Goal: Contribute content

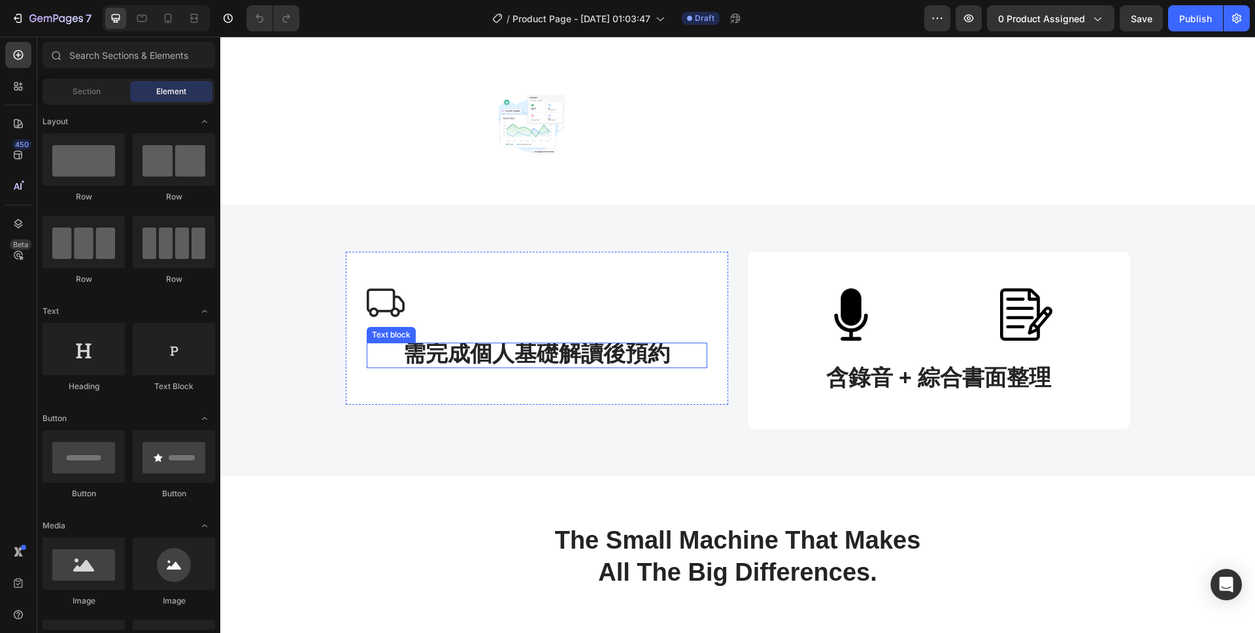
scroll to position [381, 0]
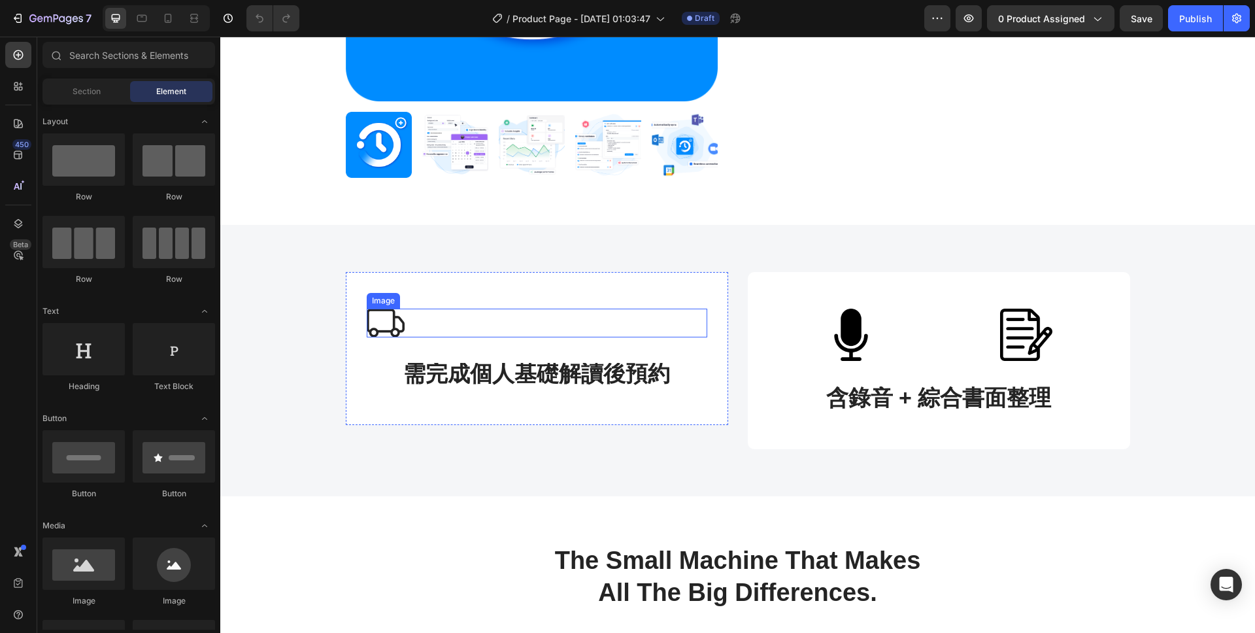
click at [478, 319] on div at bounding box center [537, 323] width 341 height 29
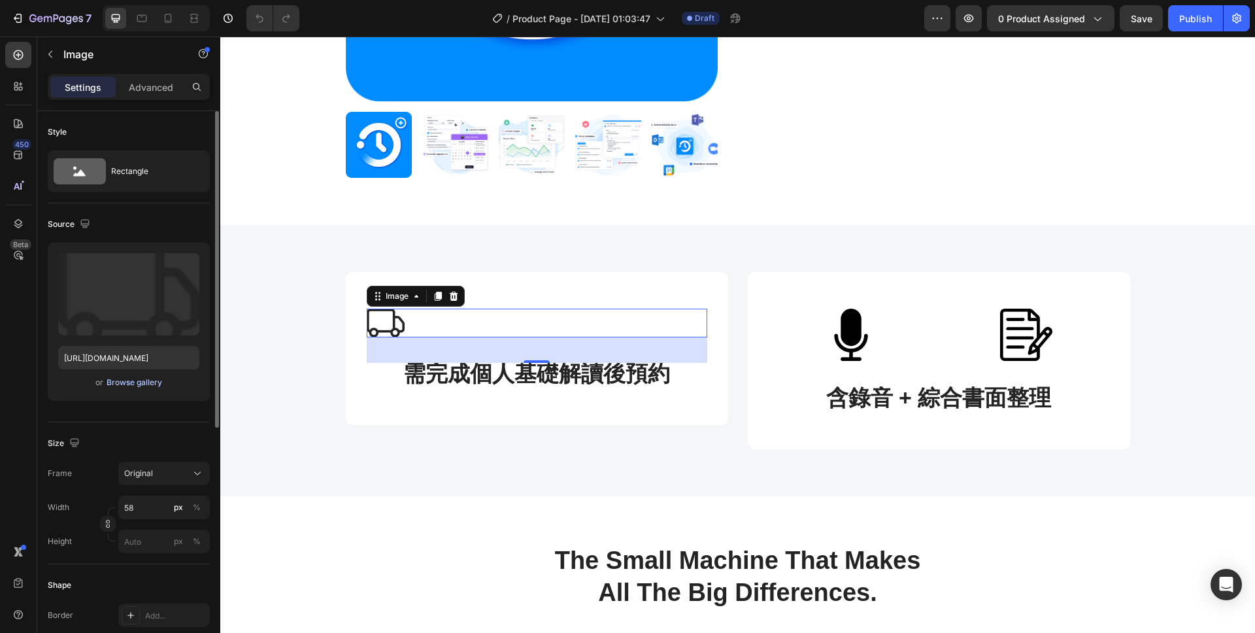
click at [117, 378] on div "Browse gallery" at bounding box center [135, 382] width 56 height 12
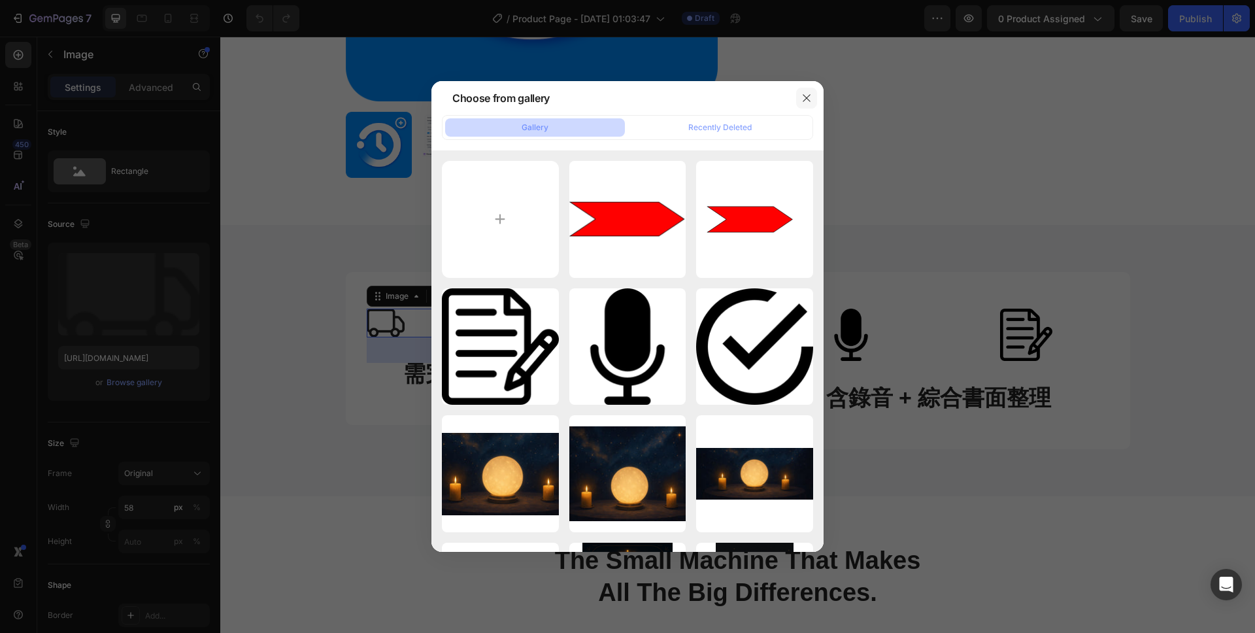
click at [810, 95] on icon "button" at bounding box center [806, 98] width 10 height 10
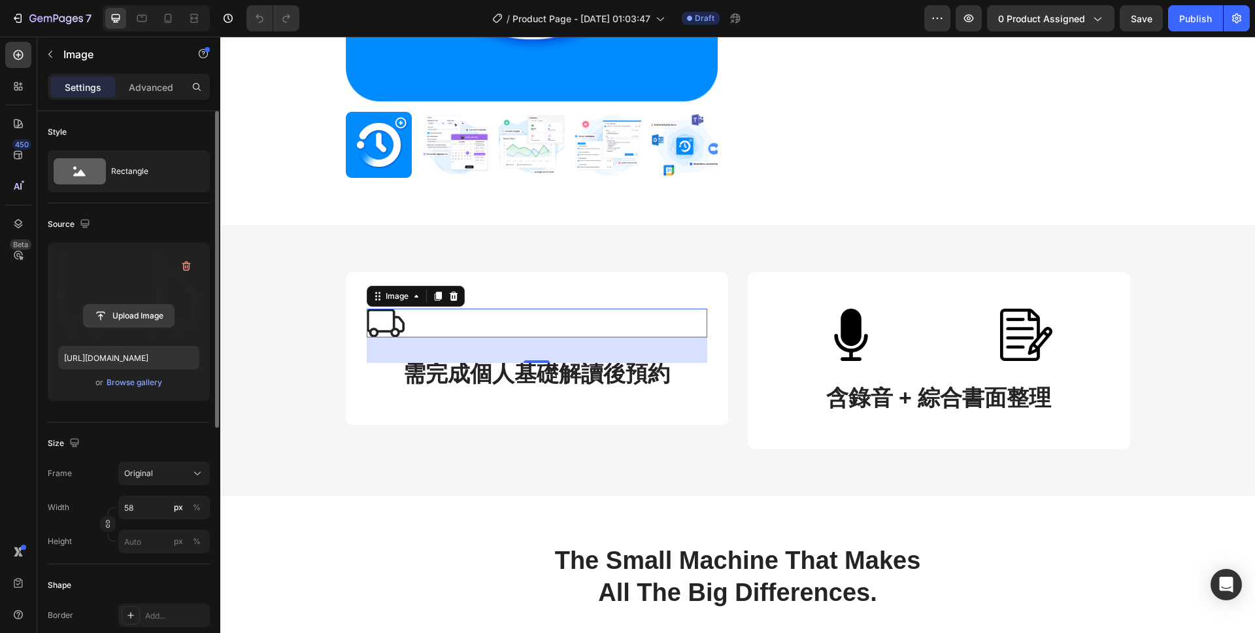
click at [105, 320] on input "file" at bounding box center [129, 316] width 90 height 22
type input "[URL][DOMAIN_NAME]"
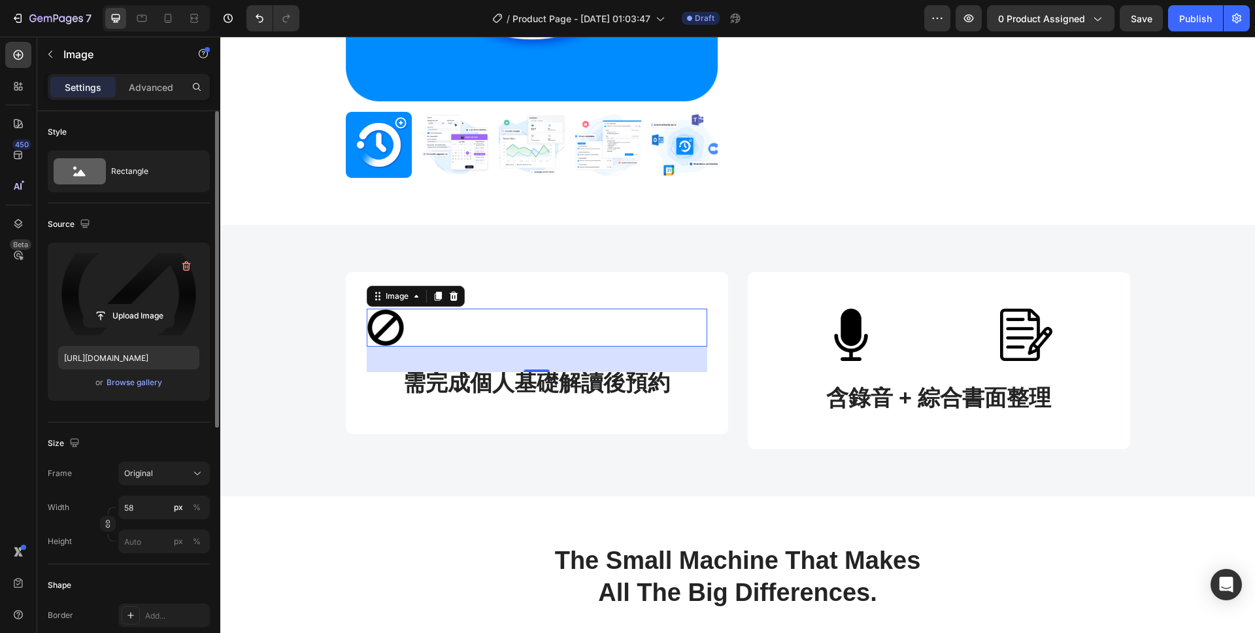
click at [478, 325] on div at bounding box center [537, 328] width 341 height 38
click at [541, 323] on div at bounding box center [537, 328] width 341 height 38
click at [535, 358] on div "39" at bounding box center [536, 359] width 14 height 10
click at [535, 369] on div at bounding box center [537, 370] width 26 height 4
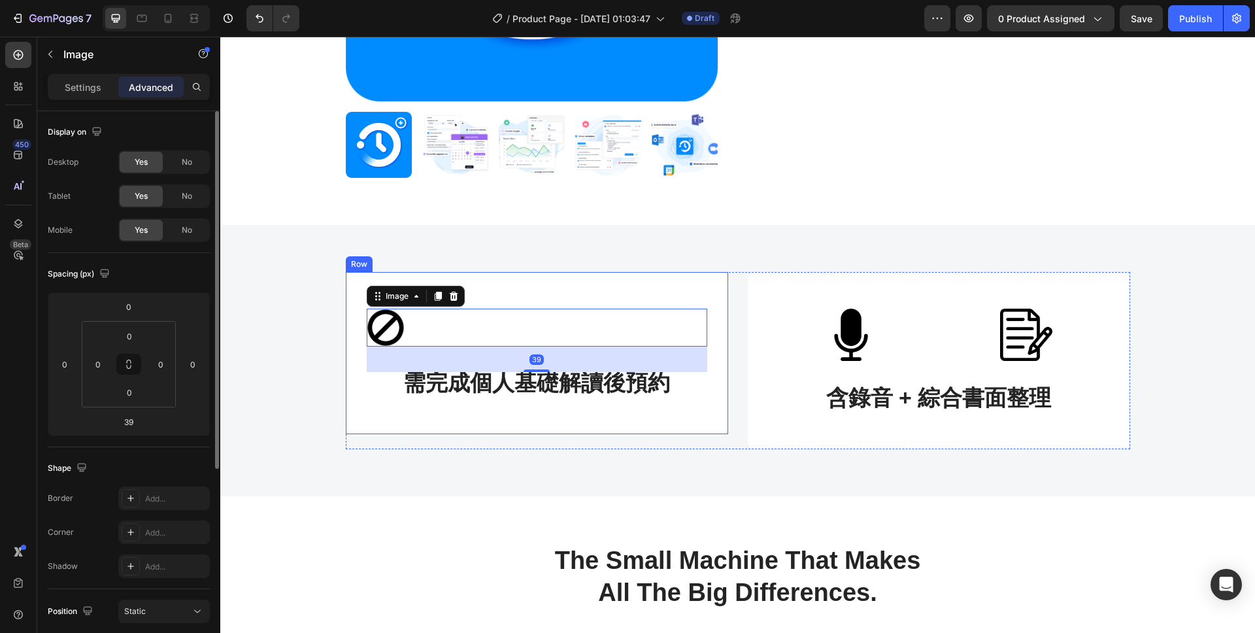
click at [616, 408] on div "Image 39 需完成個人基礎解讀後預約 Text block Row" at bounding box center [537, 353] width 382 height 162
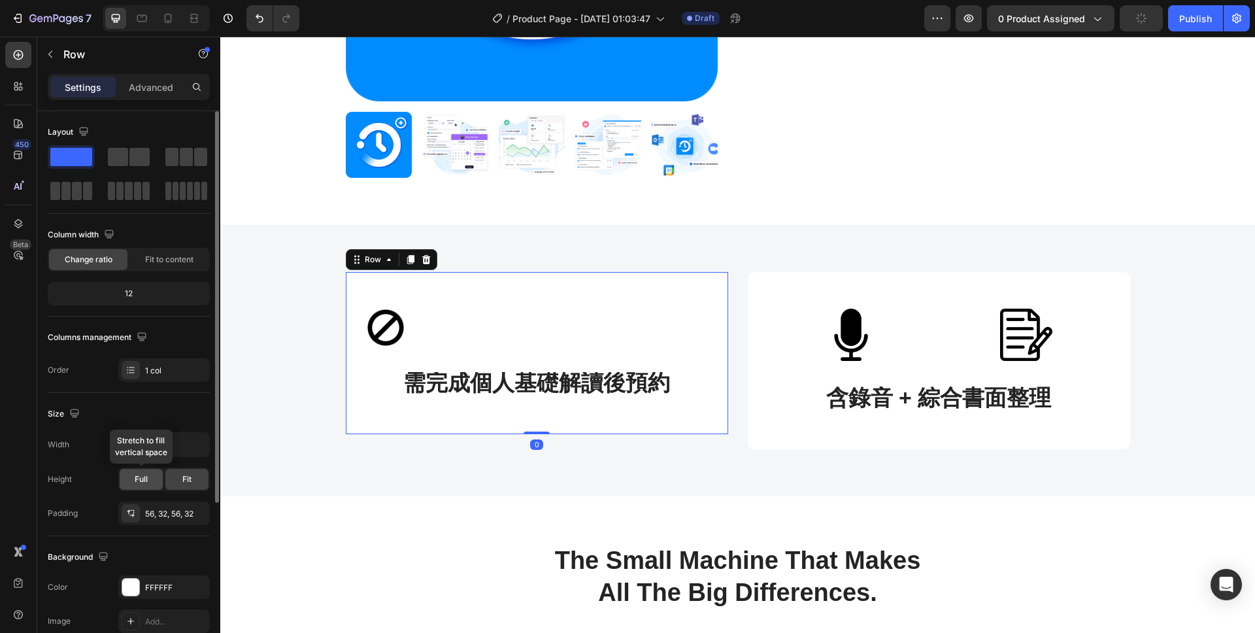
click at [137, 485] on div "Full" at bounding box center [141, 479] width 43 height 21
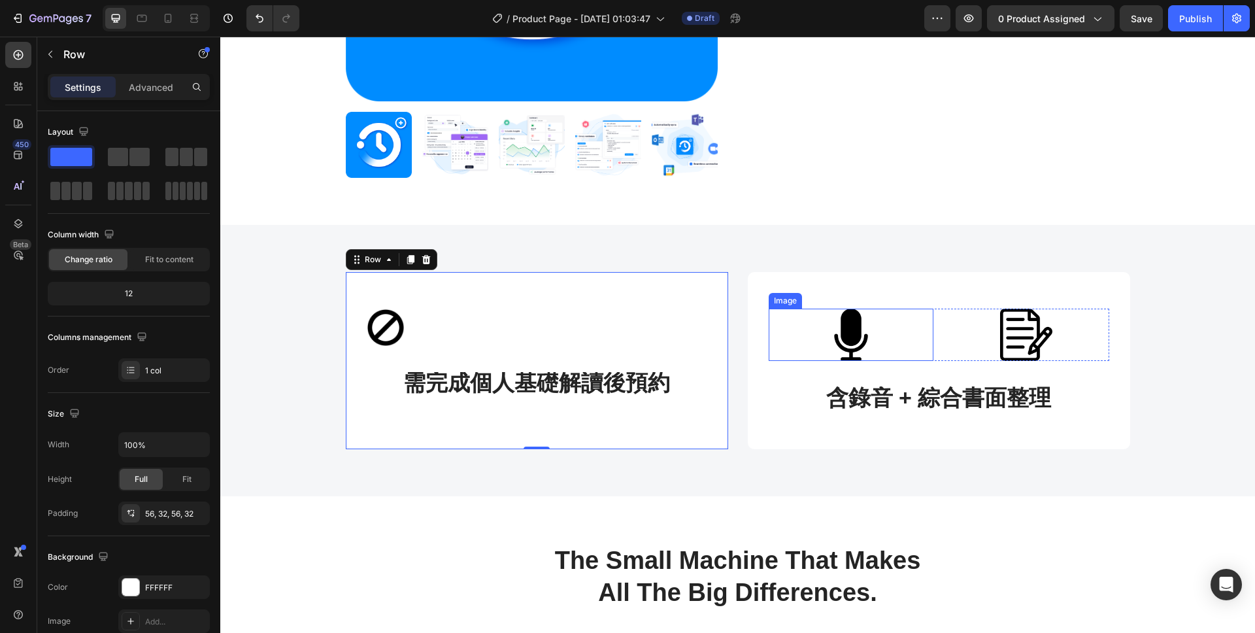
click at [796, 330] on img at bounding box center [851, 335] width 165 height 52
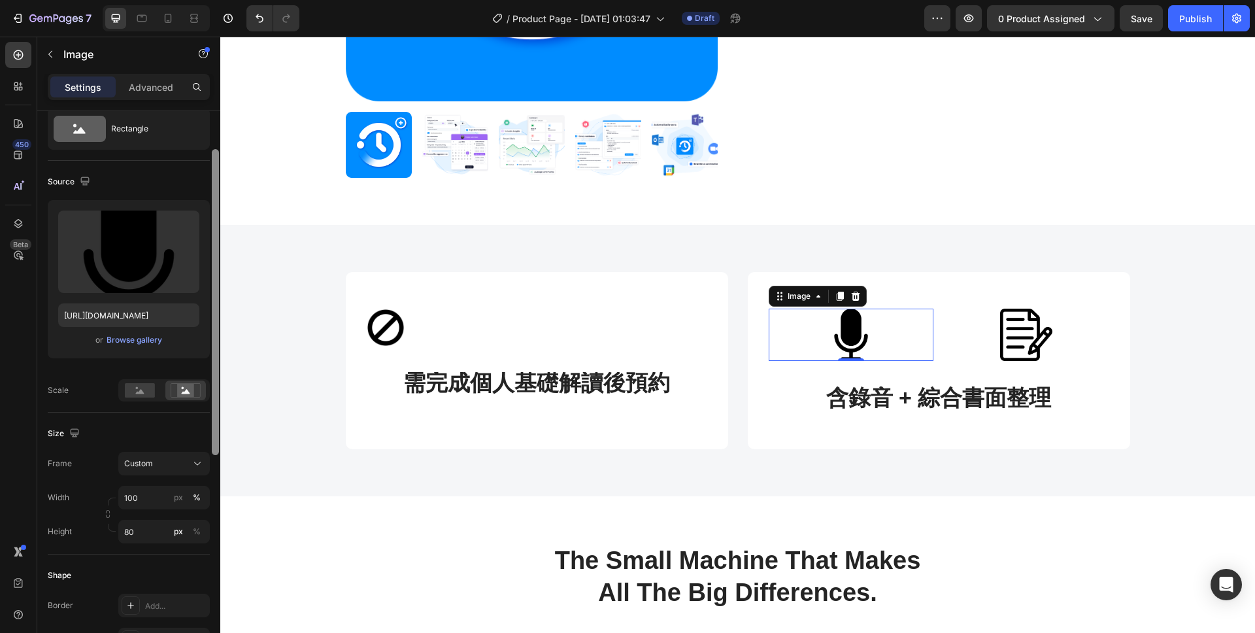
scroll to position [52, 0]
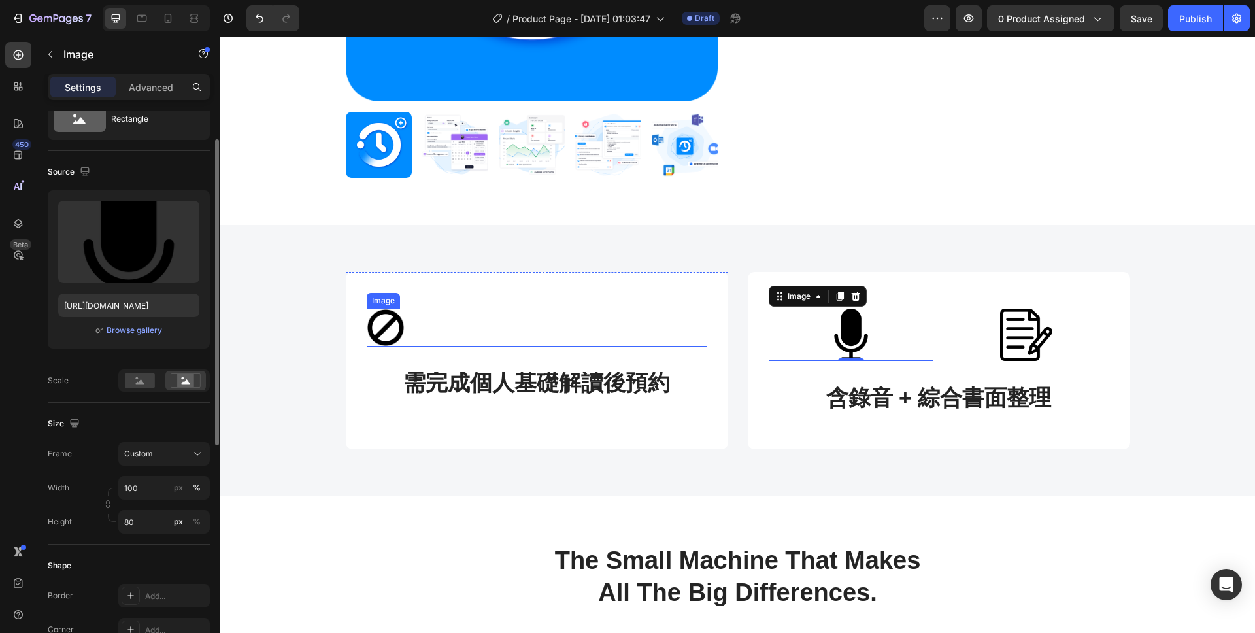
click at [413, 341] on div at bounding box center [537, 328] width 341 height 38
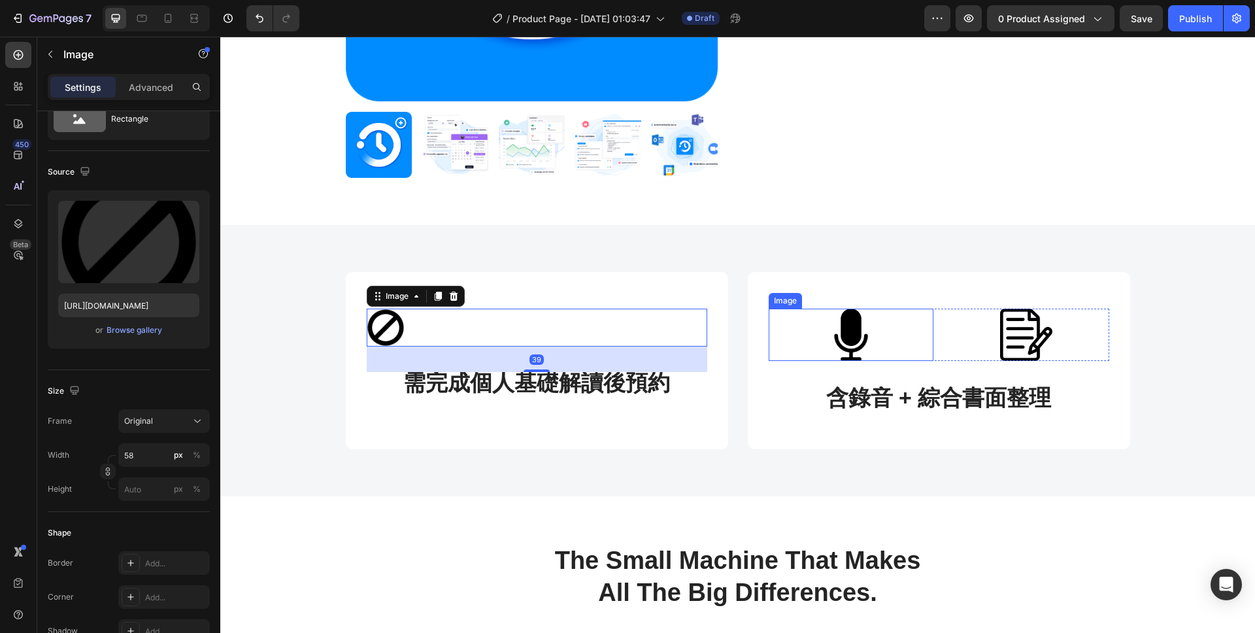
click at [810, 354] on img at bounding box center [851, 335] width 165 height 52
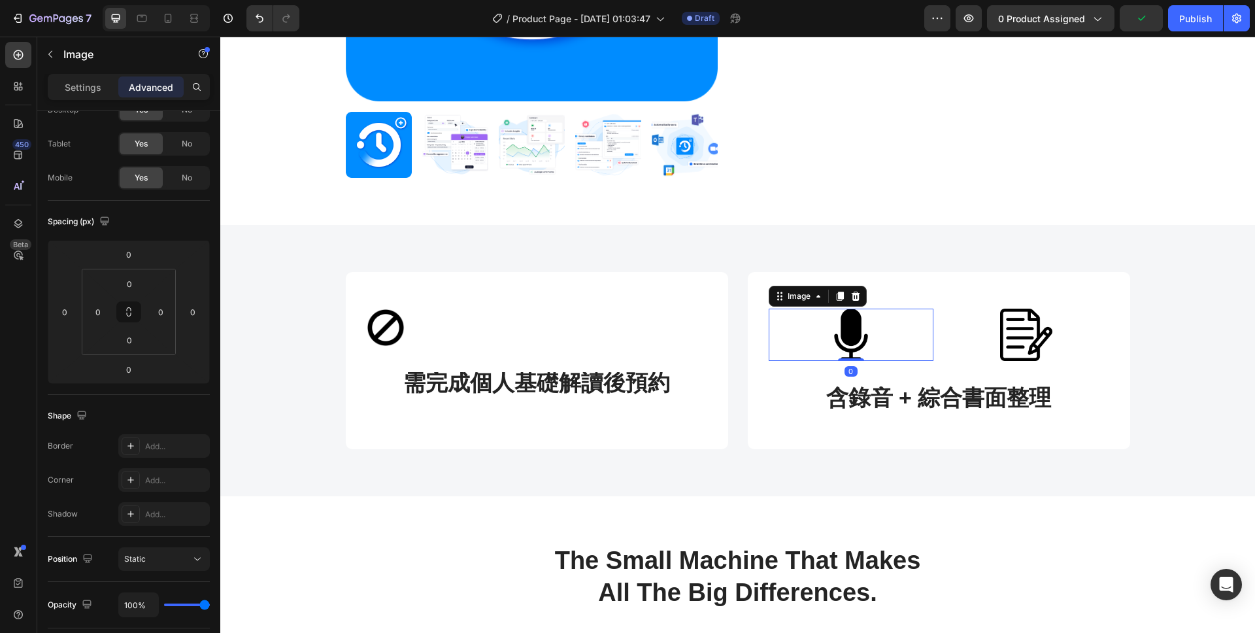
click at [818, 335] on img at bounding box center [851, 335] width 165 height 52
click at [69, 87] on p "Settings" at bounding box center [83, 87] width 37 height 14
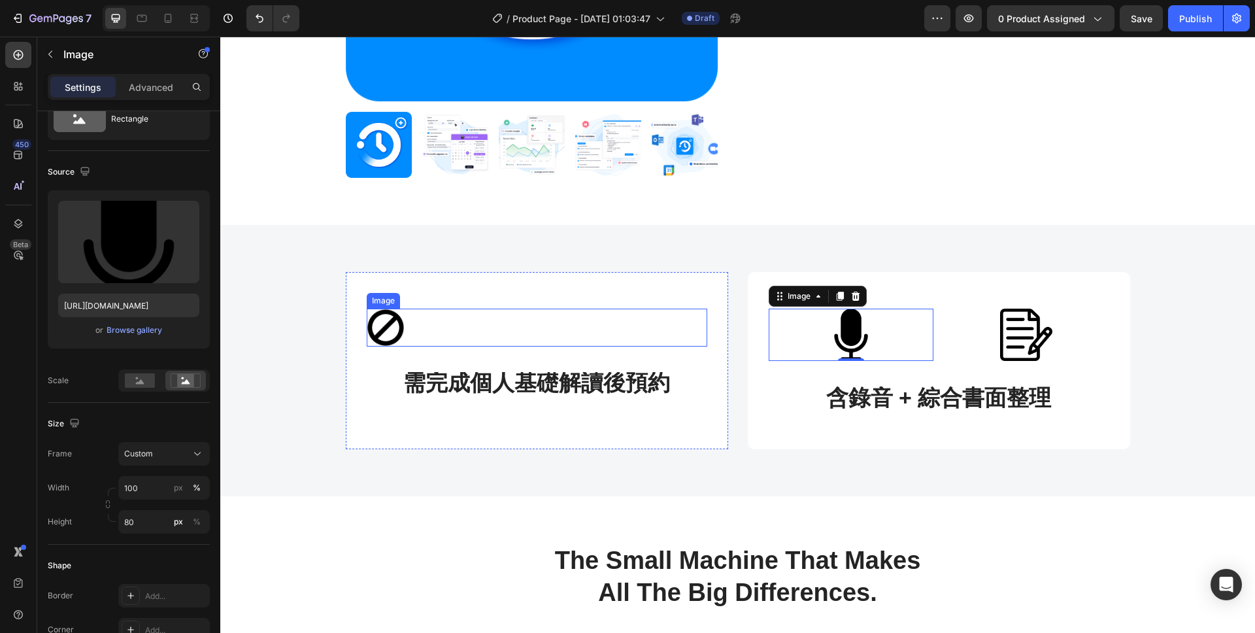
click at [429, 331] on div at bounding box center [537, 328] width 341 height 38
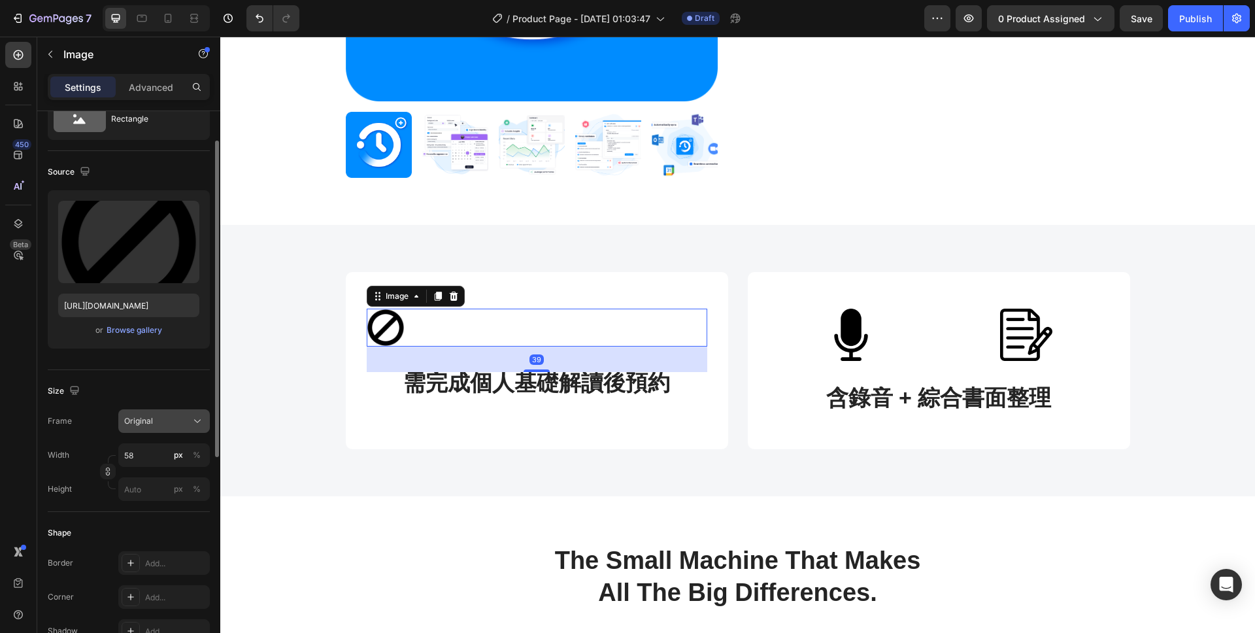
click at [158, 422] on div "Original" at bounding box center [156, 421] width 64 height 12
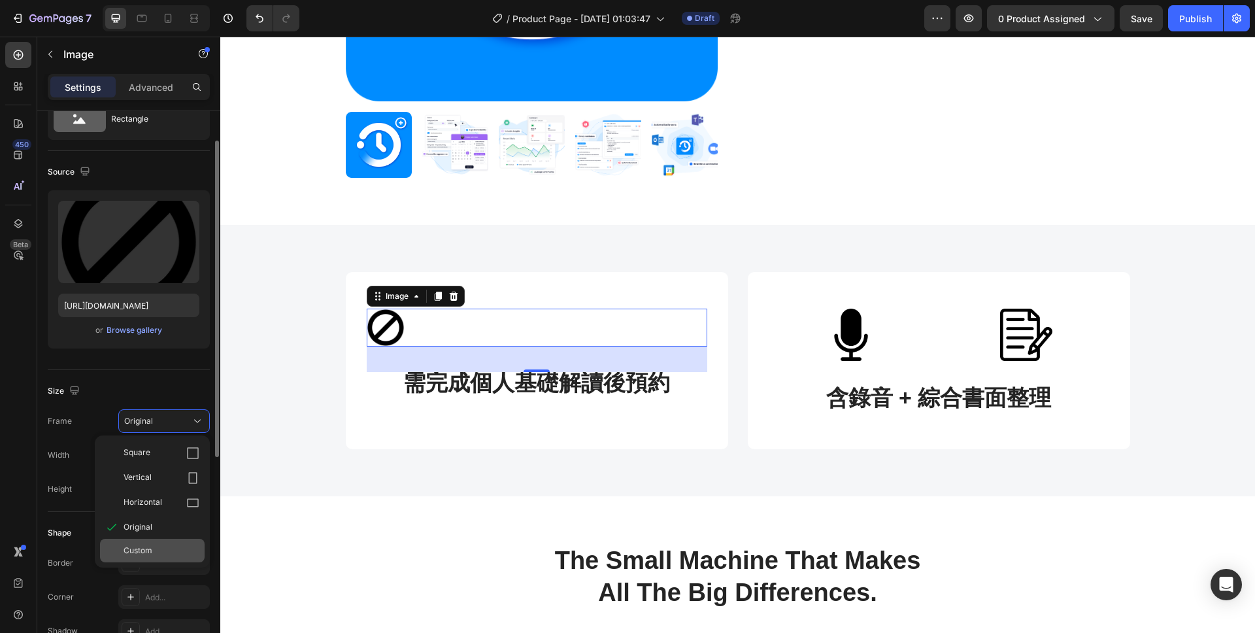
click at [144, 543] on div "Custom" at bounding box center [152, 551] width 105 height 24
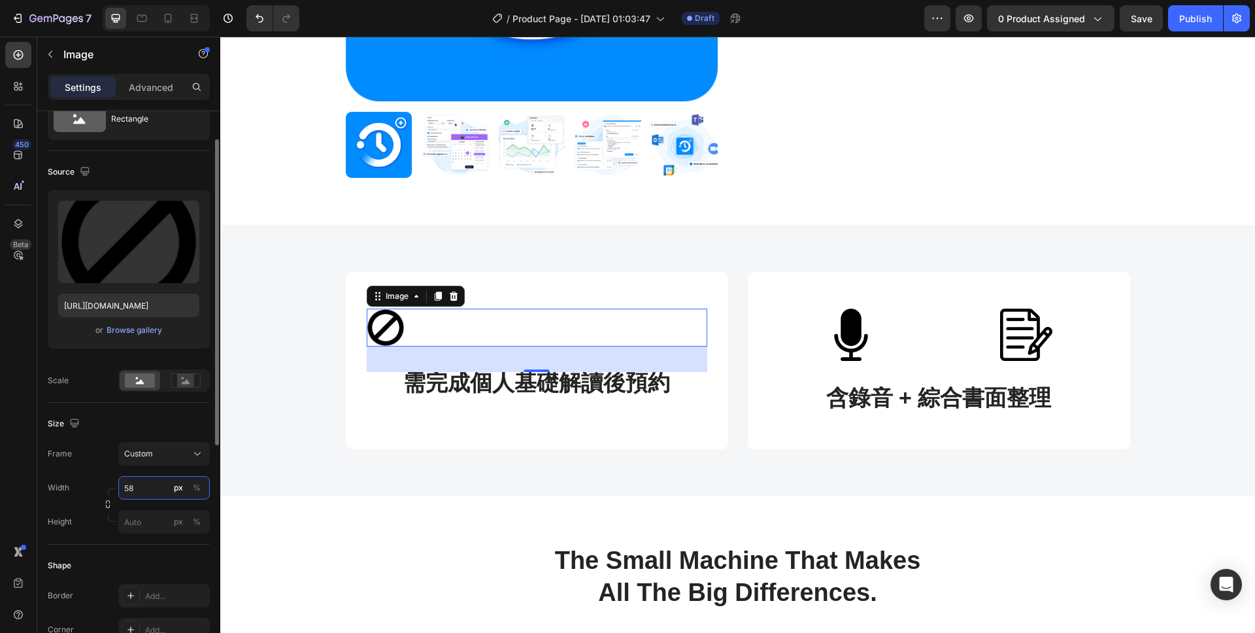
click at [154, 495] on input "58" at bounding box center [164, 488] width 92 height 24
type input "5"
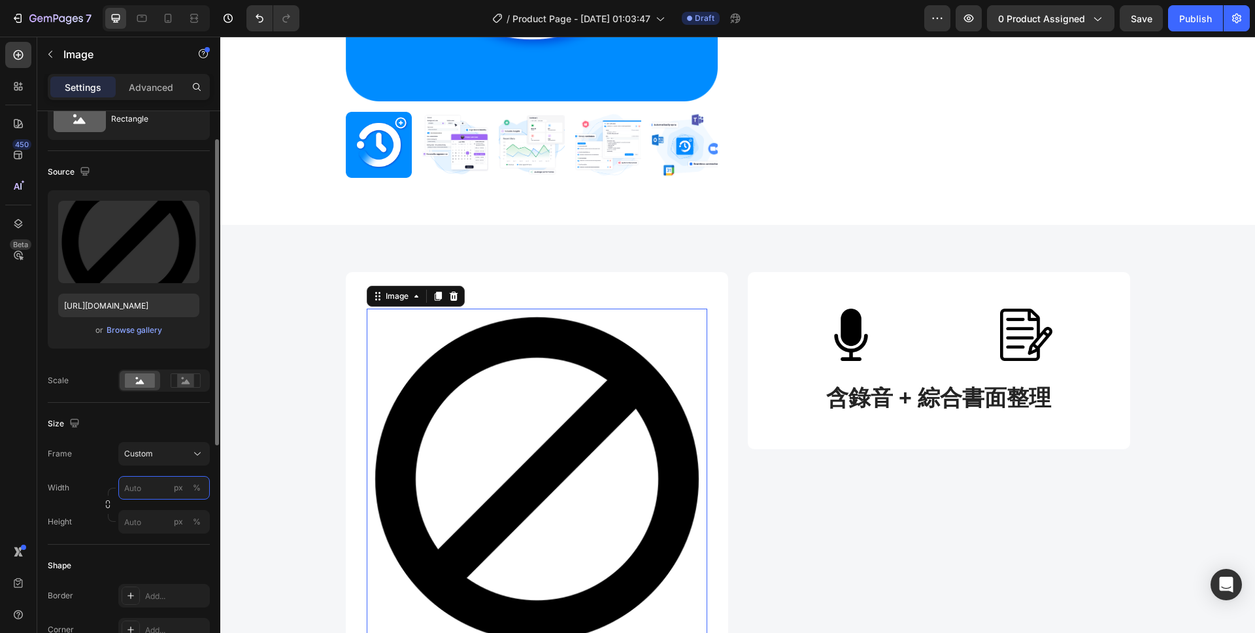
type input "ㄅ"
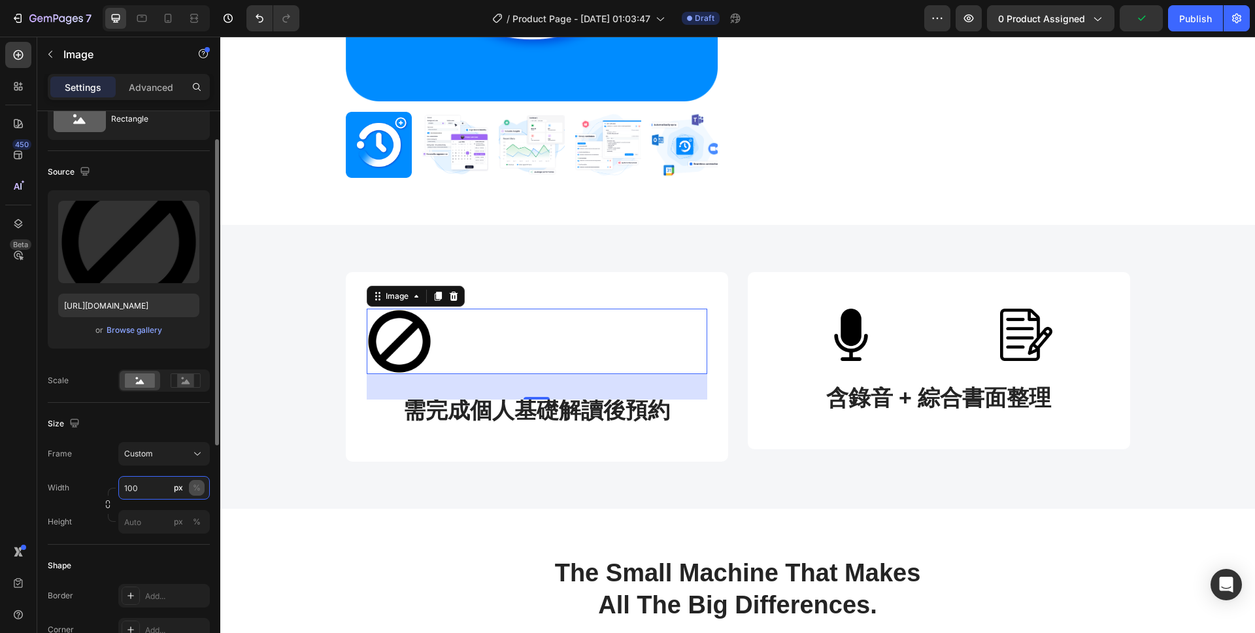
type input "100"
click at [195, 484] on div "%" at bounding box center [197, 488] width 8 height 12
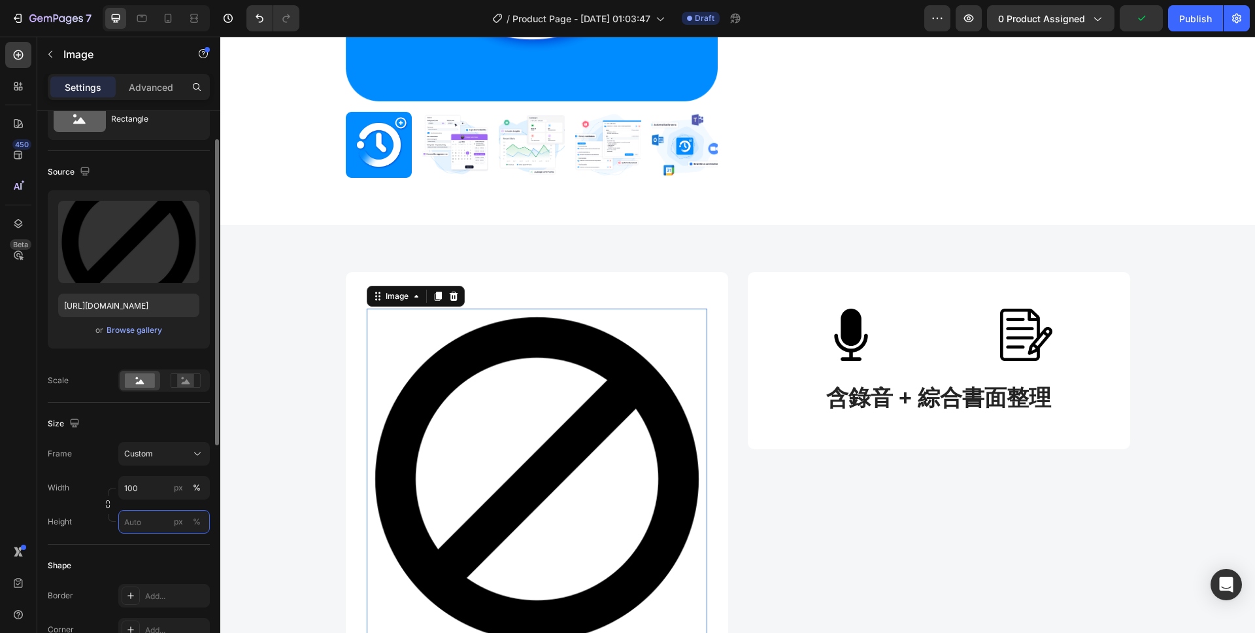
click at [148, 513] on input "px %" at bounding box center [164, 522] width 92 height 24
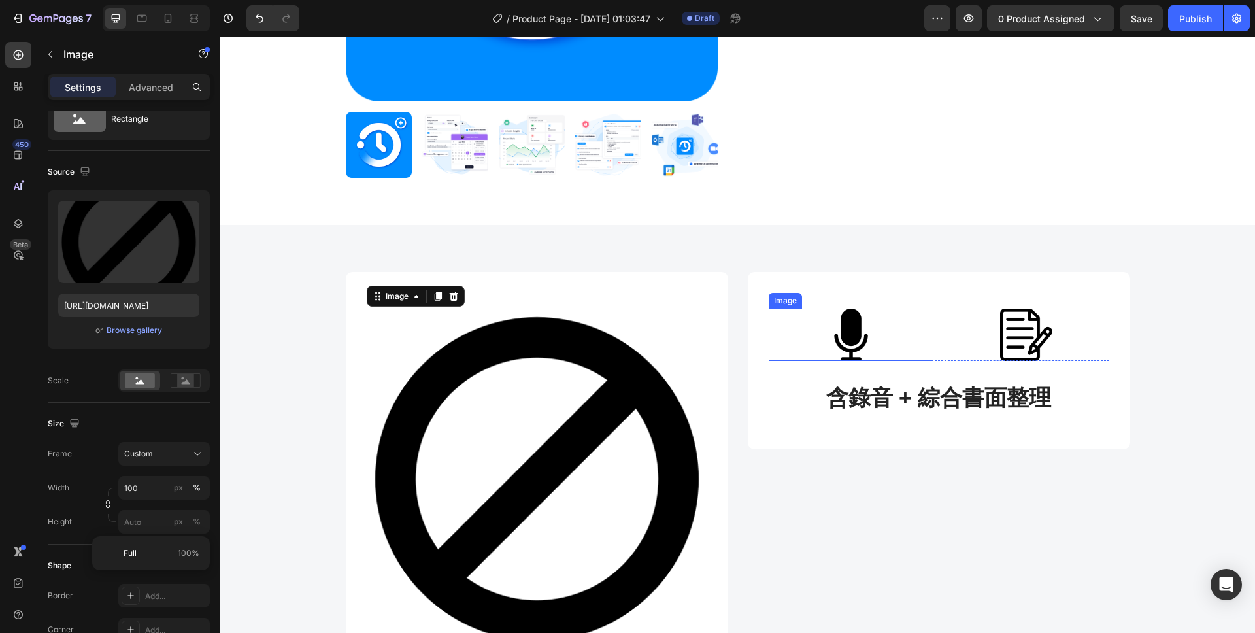
click at [868, 337] on img at bounding box center [851, 335] width 165 height 52
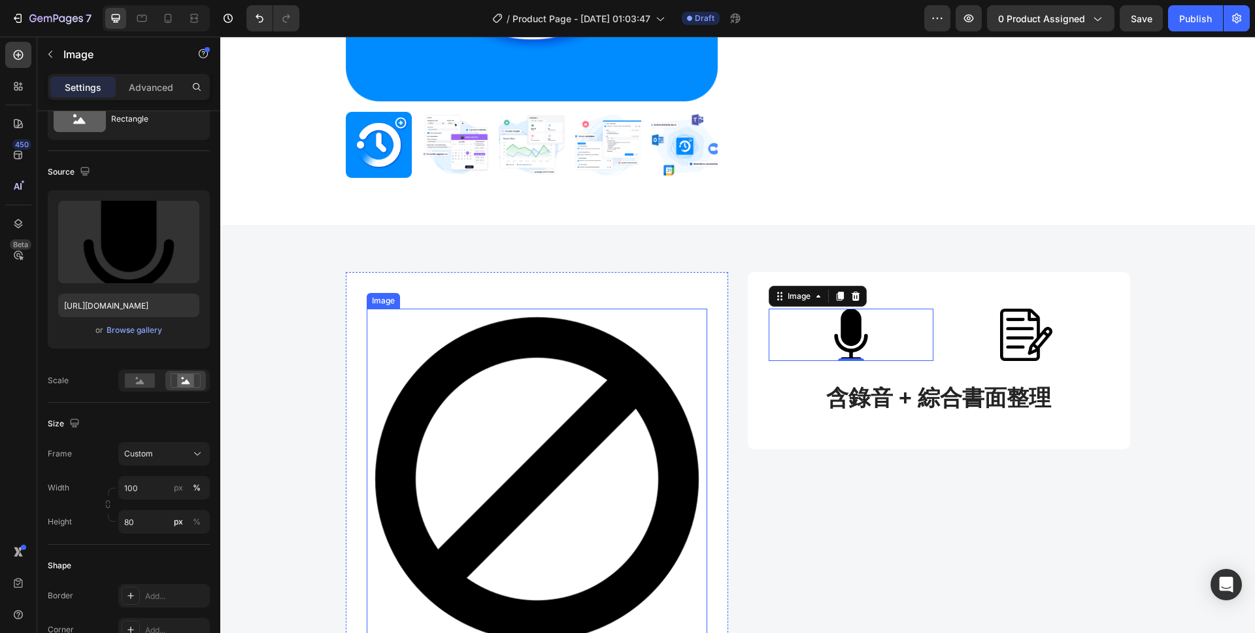
click at [467, 343] on img at bounding box center [537, 479] width 341 height 341
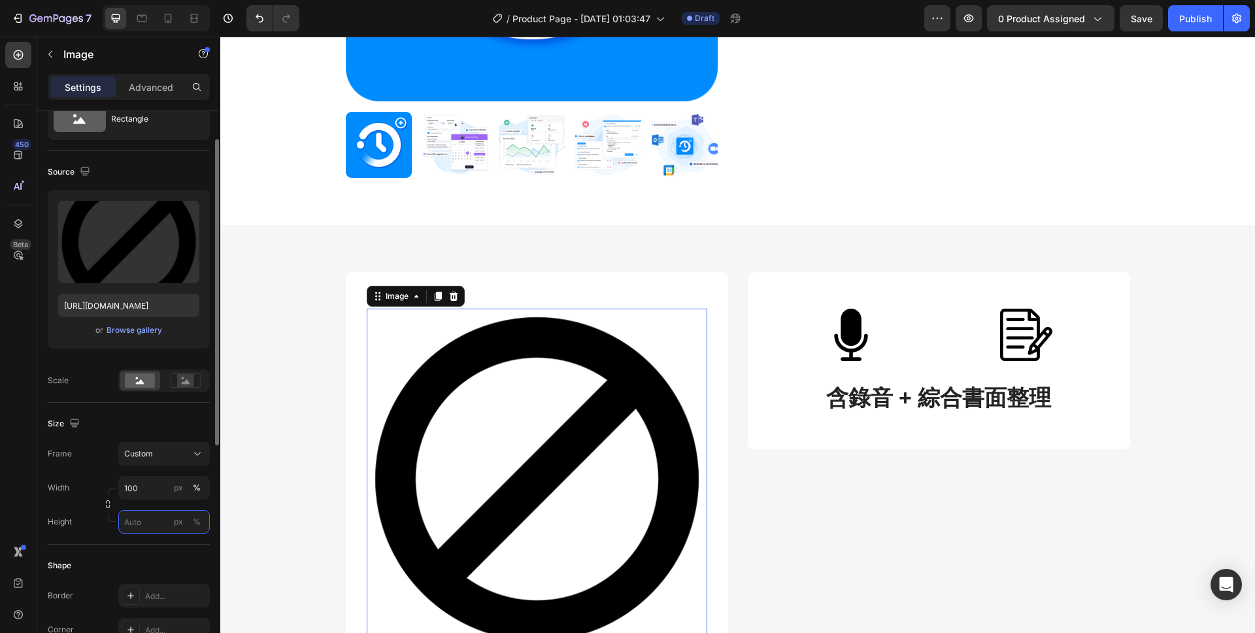
click at [159, 514] on input "px %" at bounding box center [164, 522] width 92 height 24
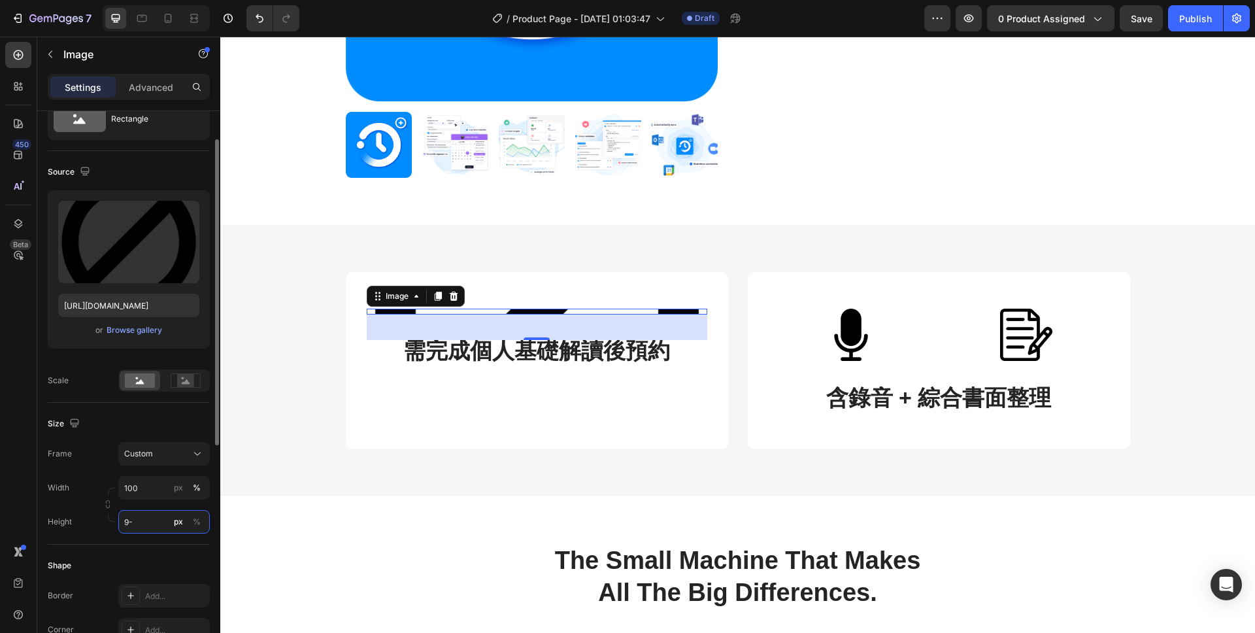
type input "9"
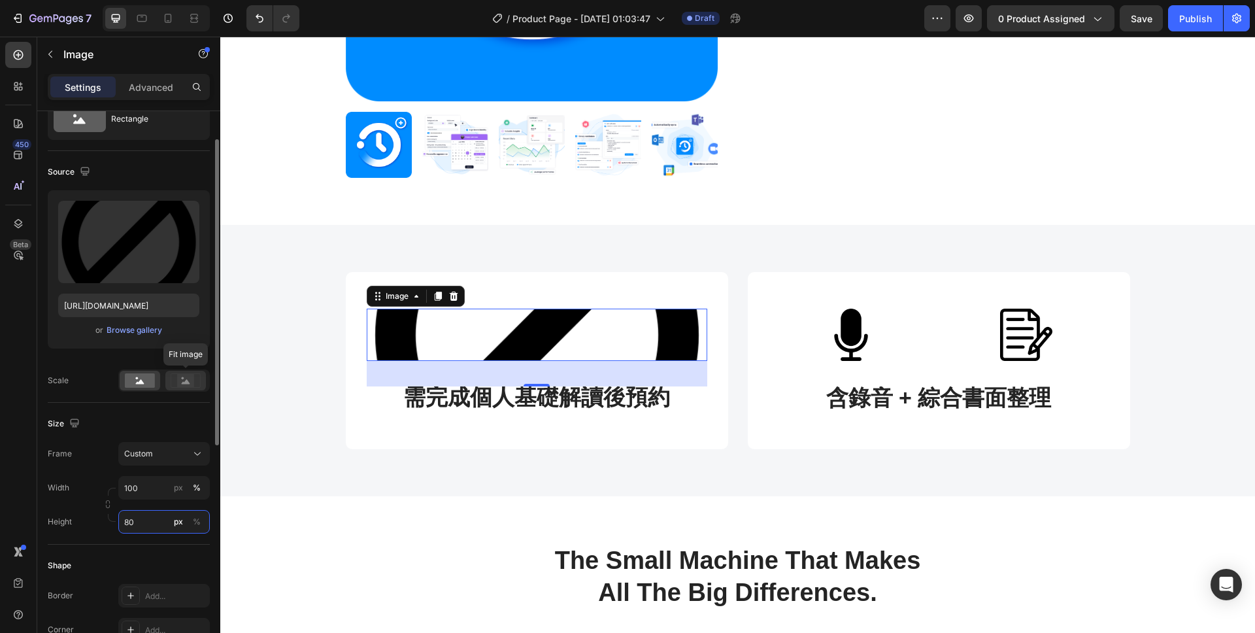
type input "80"
click at [184, 381] on rect at bounding box center [185, 380] width 17 height 13
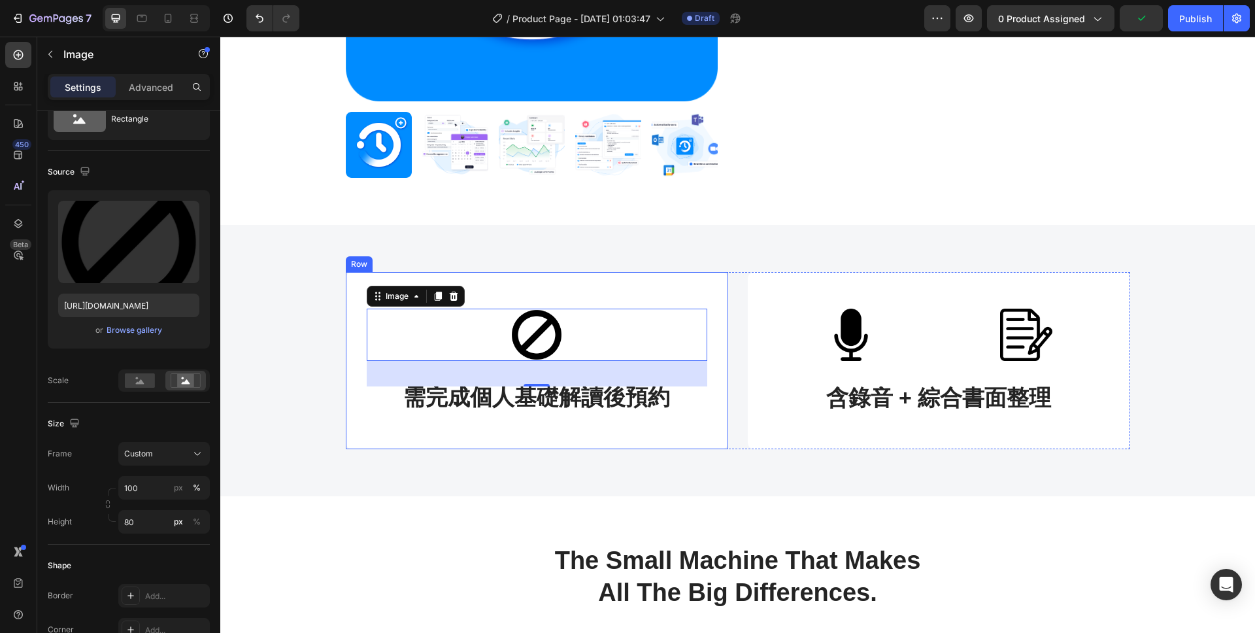
click at [488, 447] on div "Image 39 需完成個人基礎解讀後預約 Text block Row" at bounding box center [537, 360] width 382 height 177
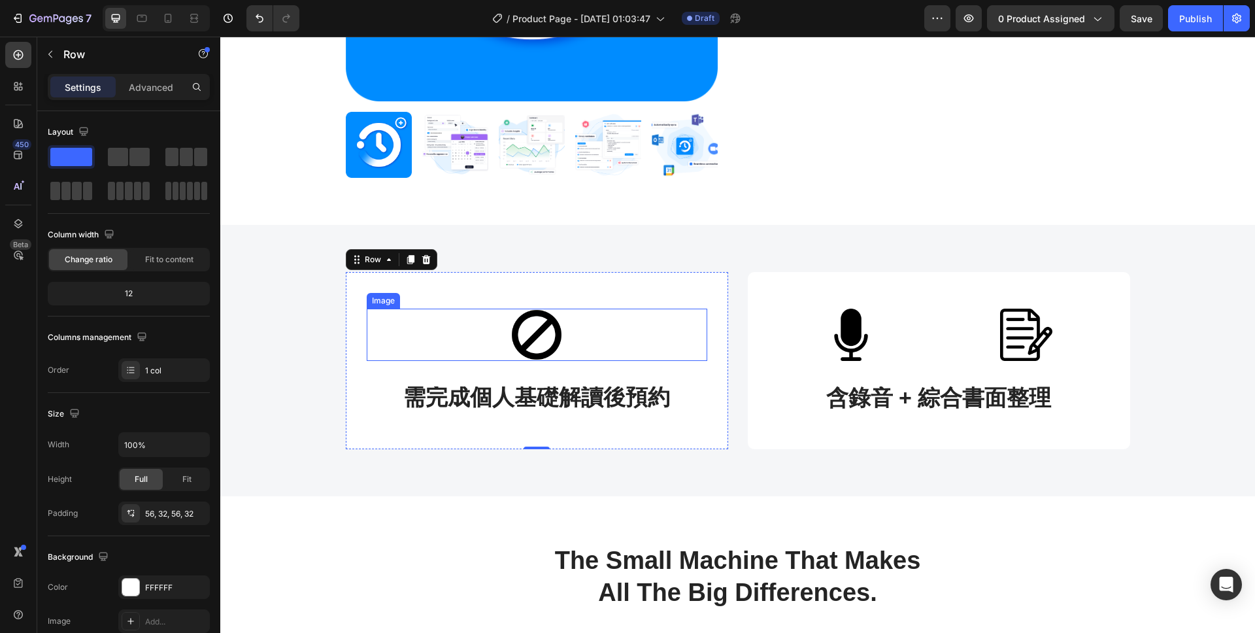
click at [648, 329] on img at bounding box center [537, 335] width 341 height 52
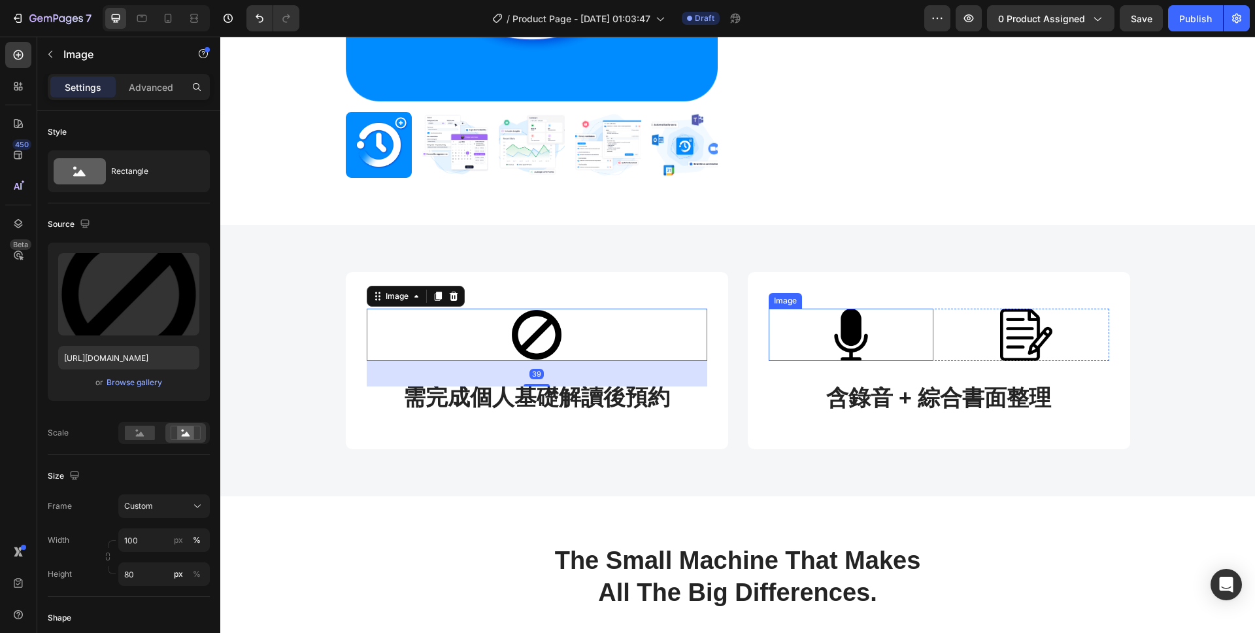
click at [819, 325] on img at bounding box center [851, 335] width 165 height 52
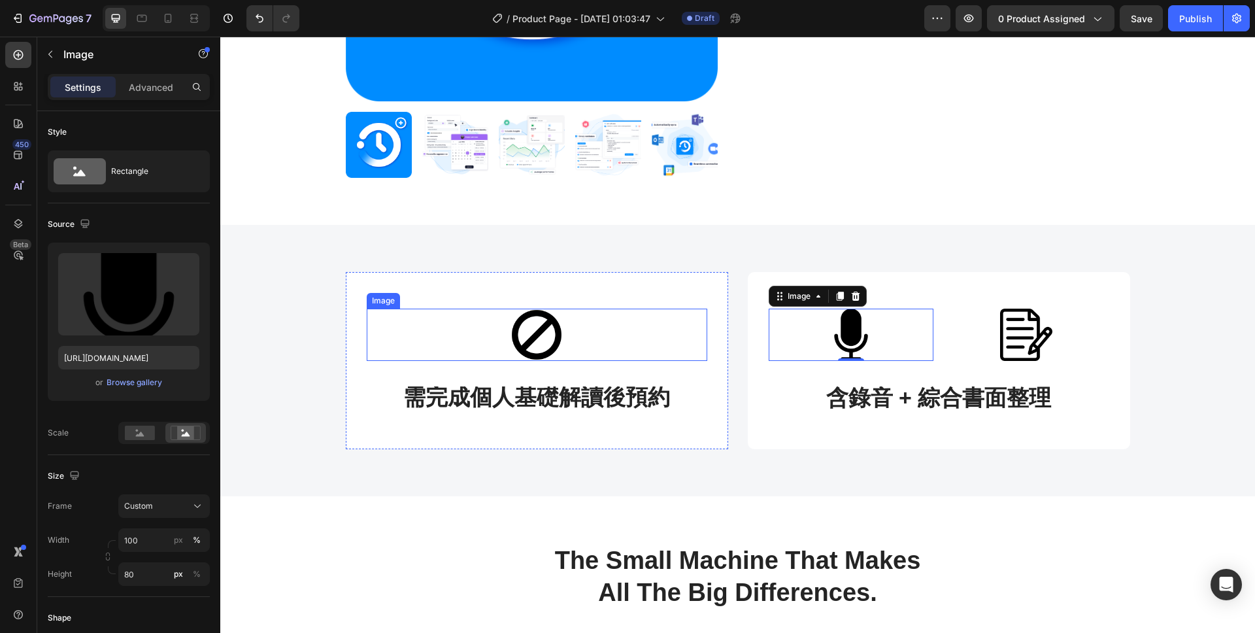
click at [631, 322] on img at bounding box center [537, 335] width 341 height 52
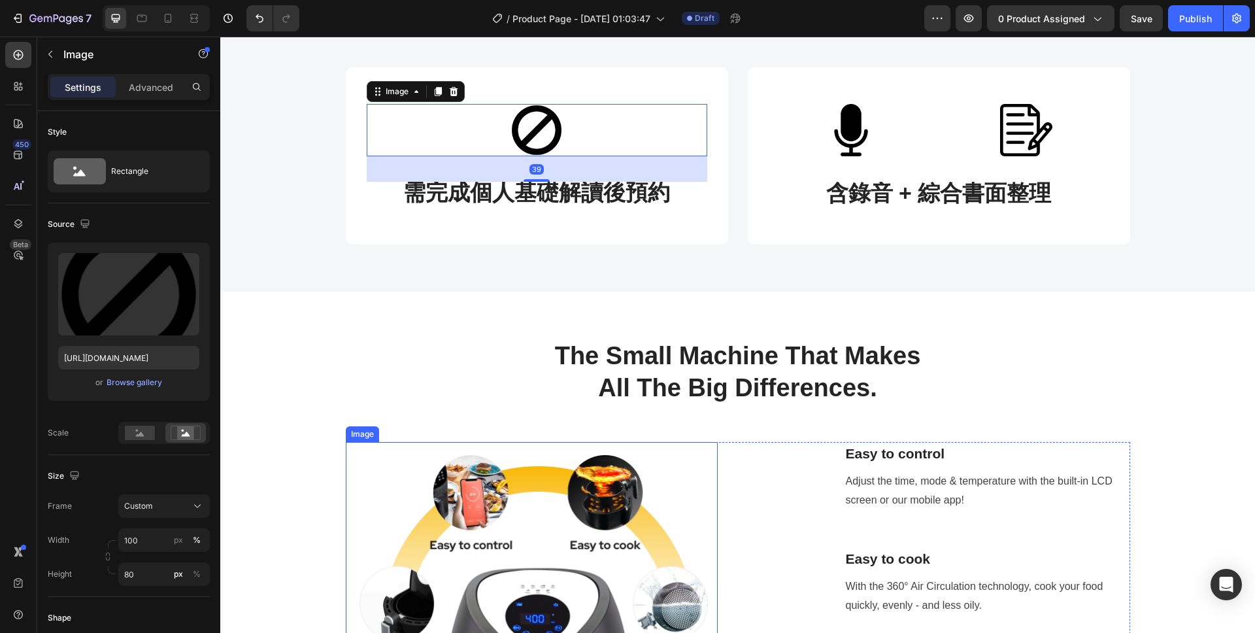
scroll to position [336, 0]
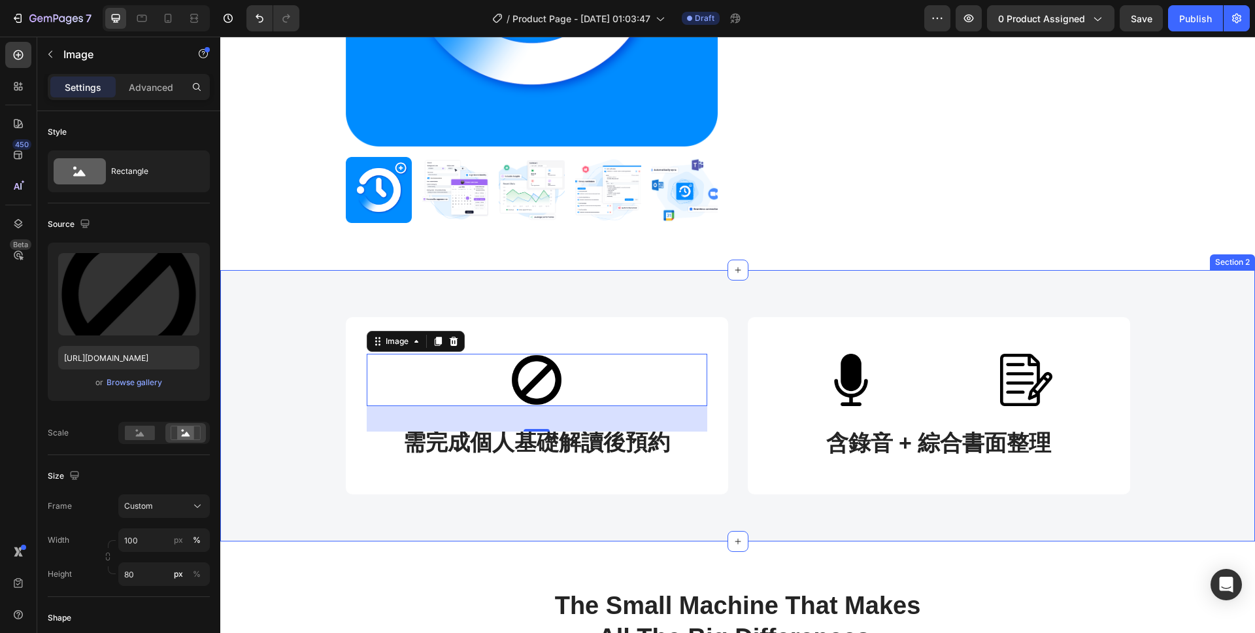
click at [703, 494] on div "Image 39 需完成個人基礎解讀後預約 Text block Row Image Image Row 含錄音 + 綜合書面整理 Text block Ro…" at bounding box center [737, 405] width 1035 height 271
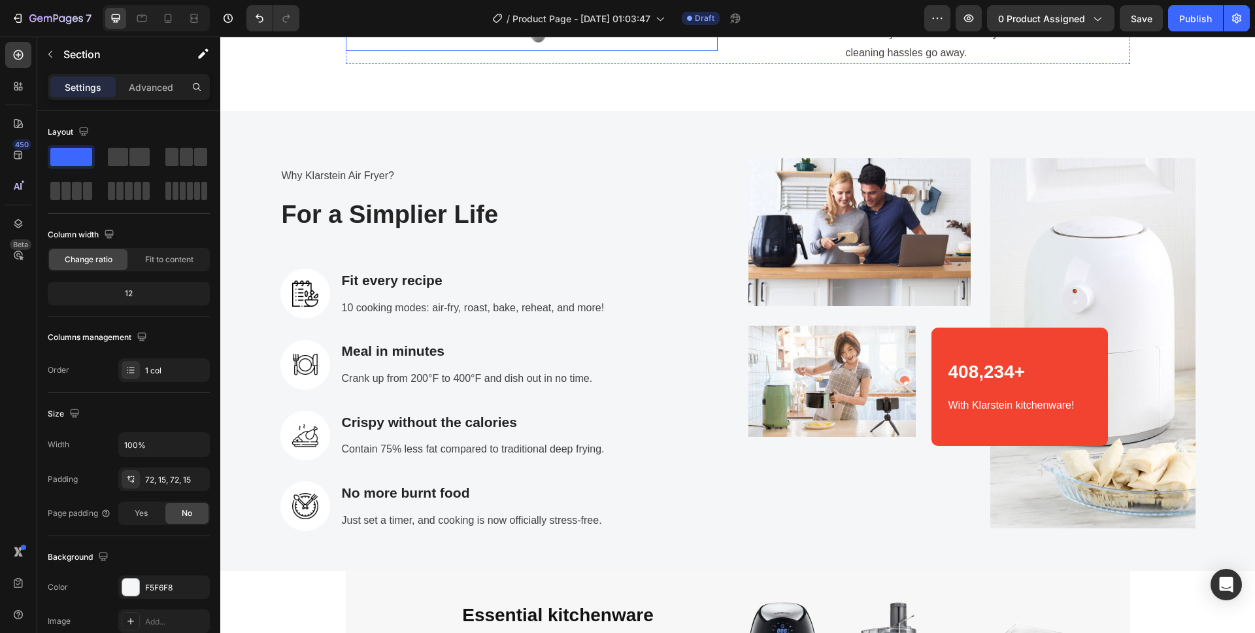
scroll to position [1359, 0]
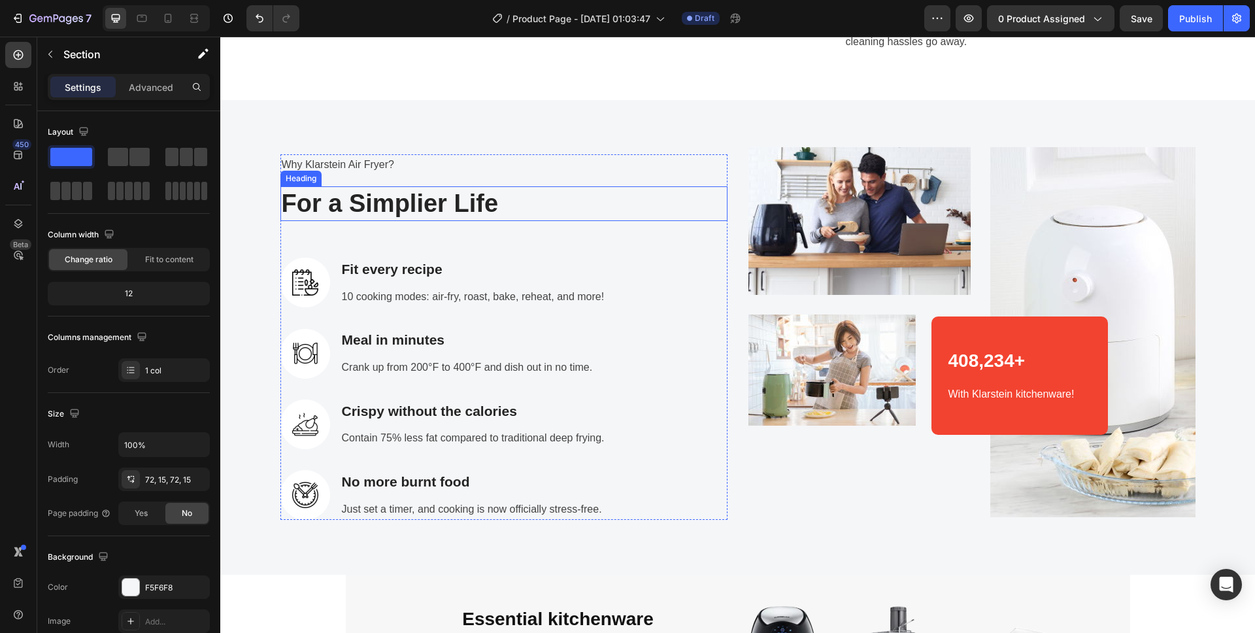
click at [646, 209] on p "For a Simplier Life" at bounding box center [504, 204] width 444 height 32
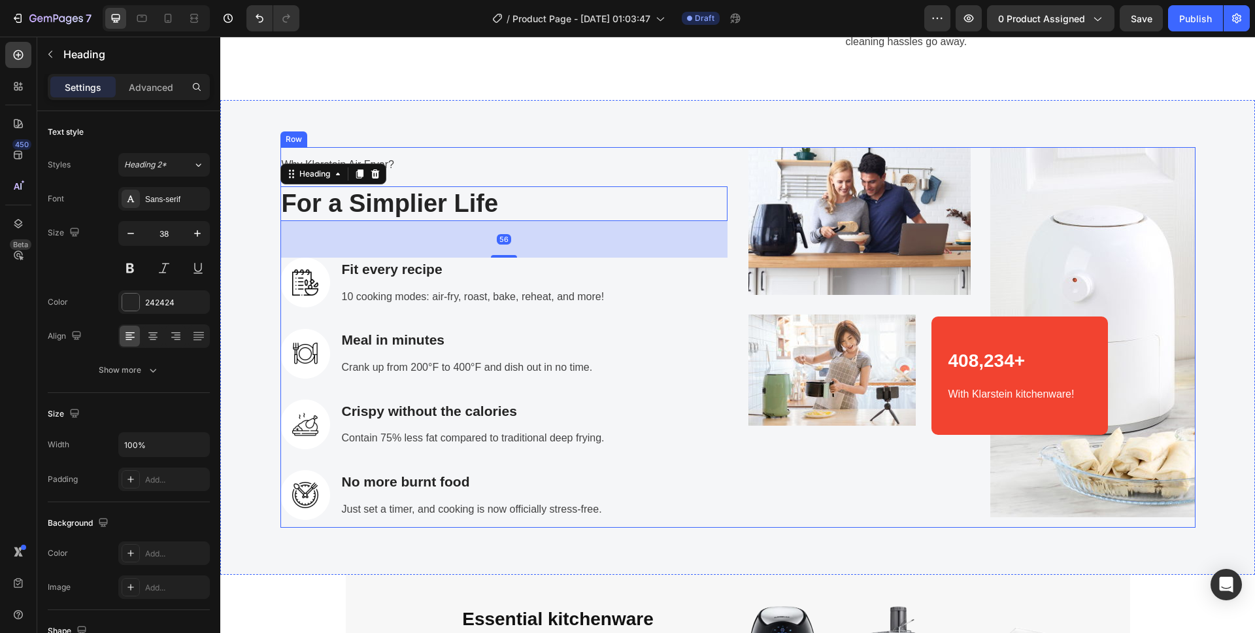
click at [655, 149] on div "Why Klarstein Air Fryer? Text block For a Simplier Life Heading 56 Image Fit ev…" at bounding box center [503, 337] width 447 height 380
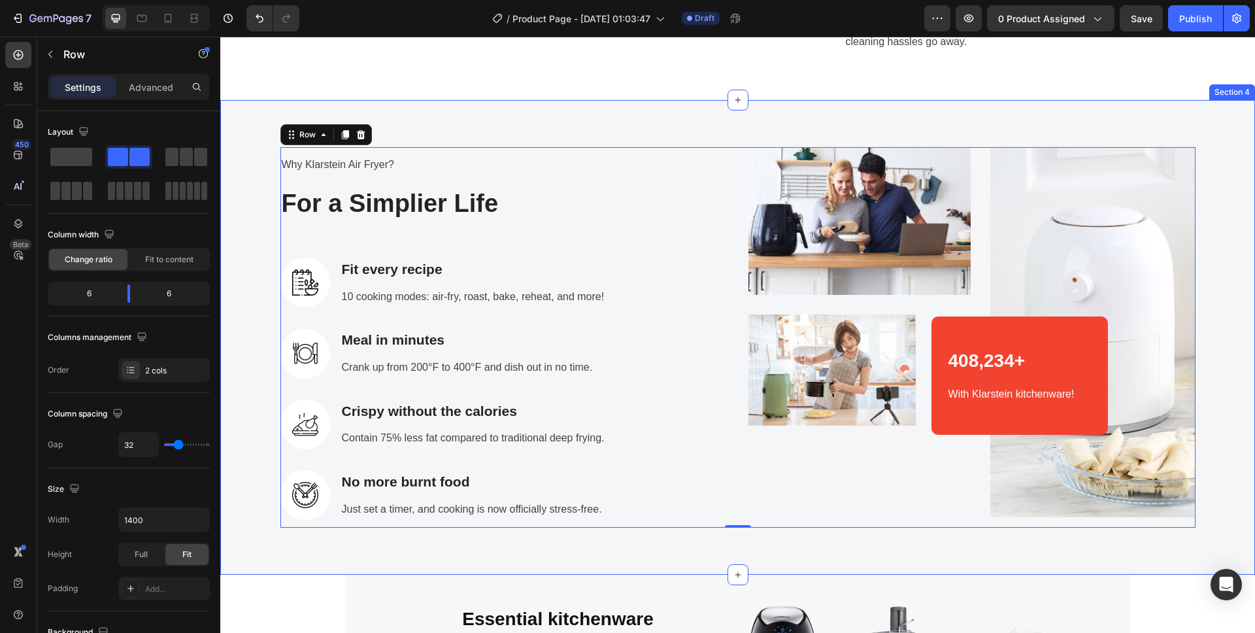
click at [658, 135] on div "Why Klarstein Air Fryer? Text block For a Simplier Life Heading Image Fit every…" at bounding box center [737, 337] width 1035 height 475
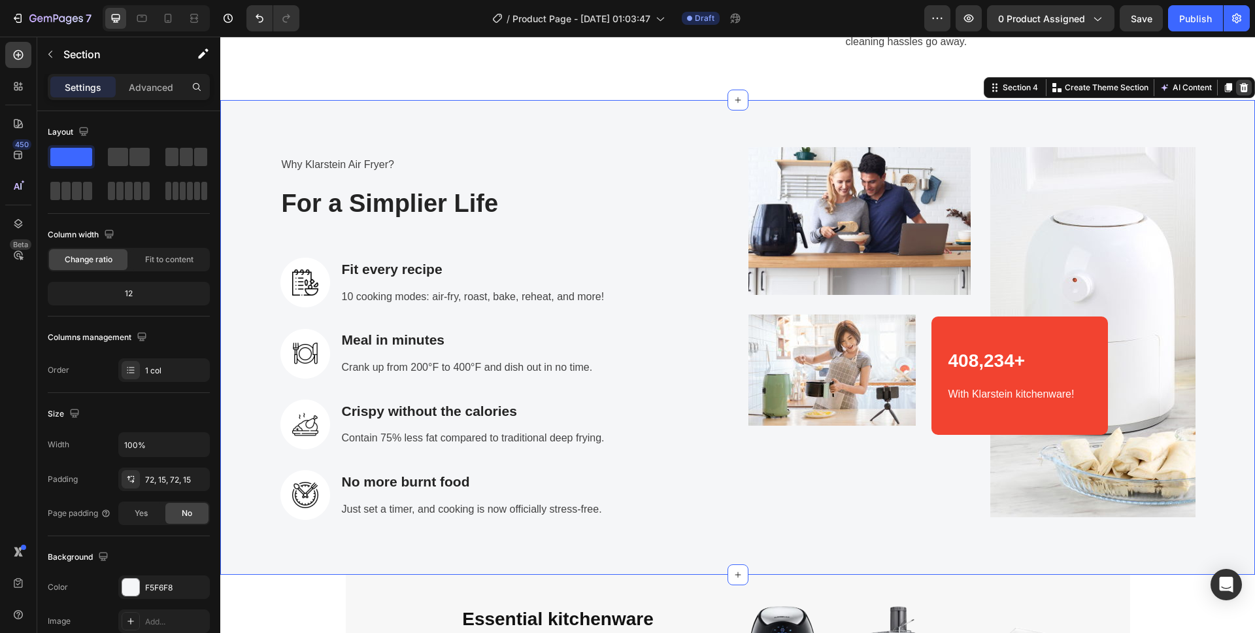
click at [1247, 89] on icon at bounding box center [1244, 87] width 10 height 10
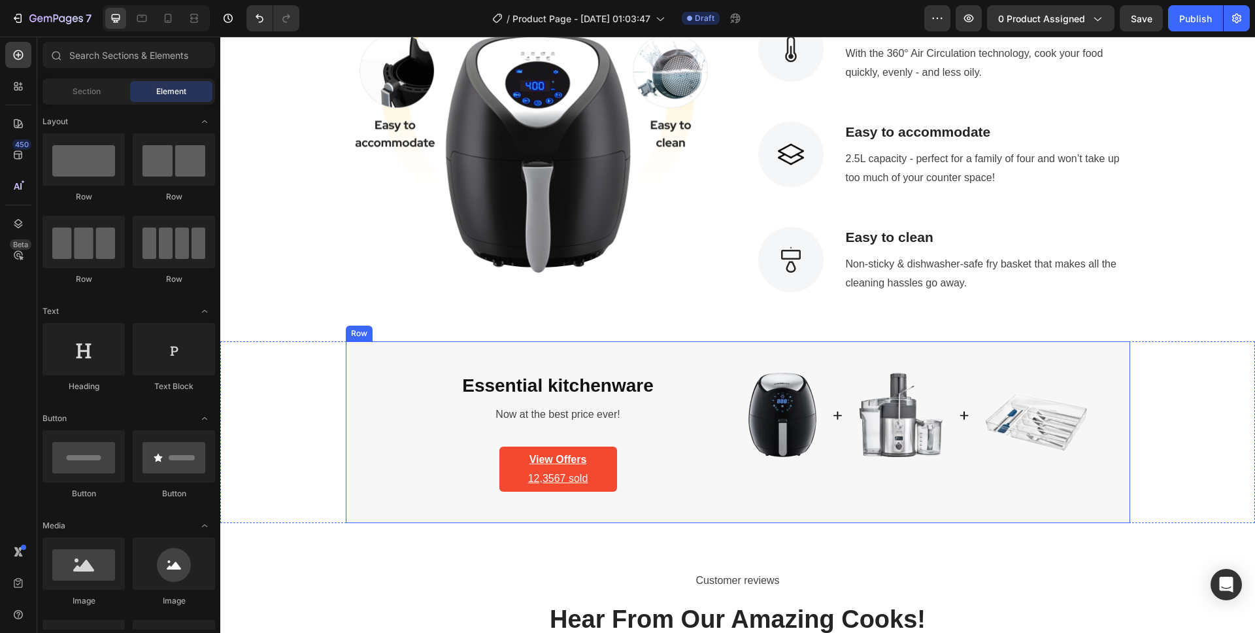
scroll to position [1054, 0]
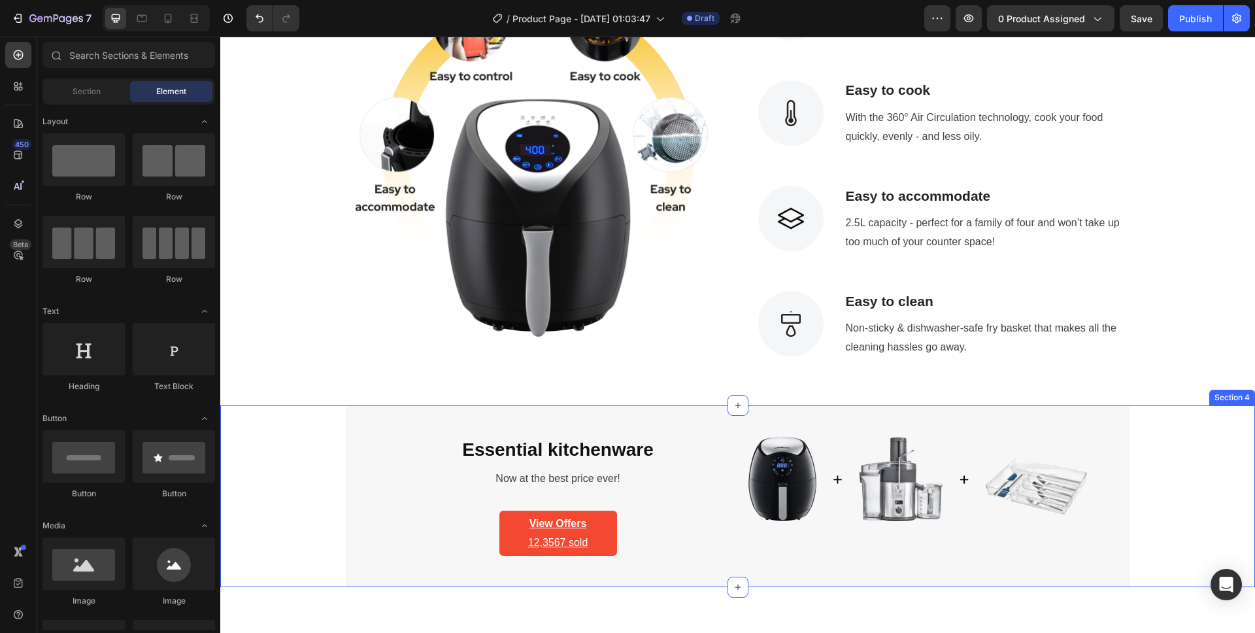
click at [224, 493] on div "Essential kitchenware Heading Now at the best price ever! Text block View Offer…" at bounding box center [737, 496] width 1035 height 182
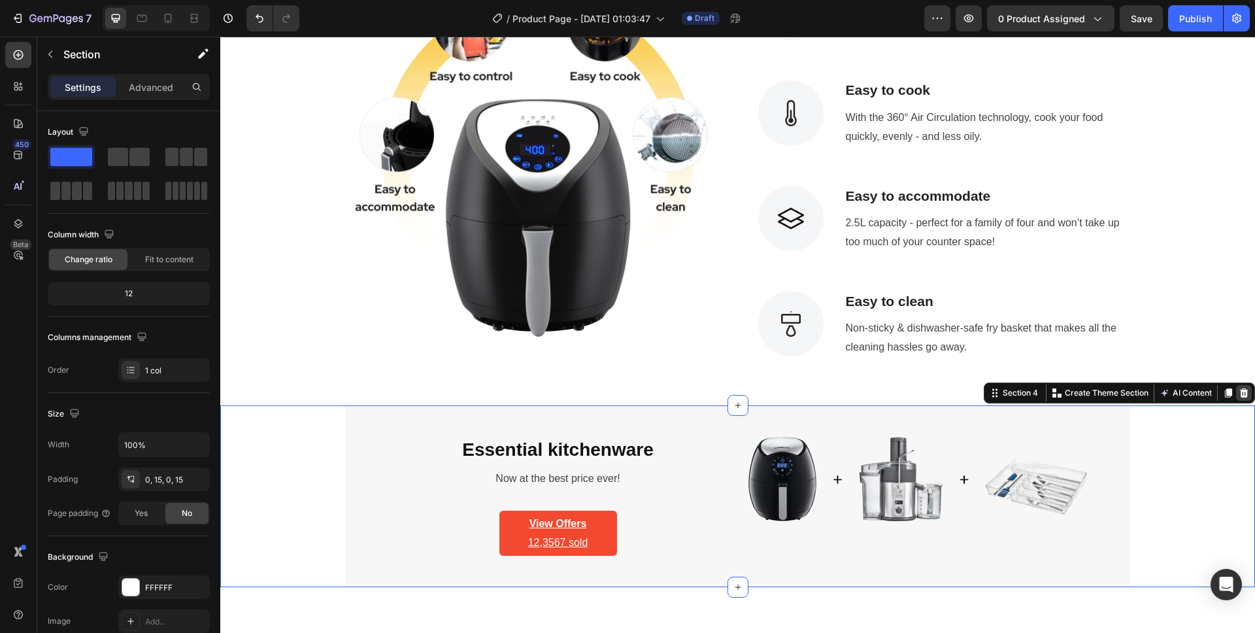
click at [1248, 392] on icon at bounding box center [1244, 393] width 10 height 10
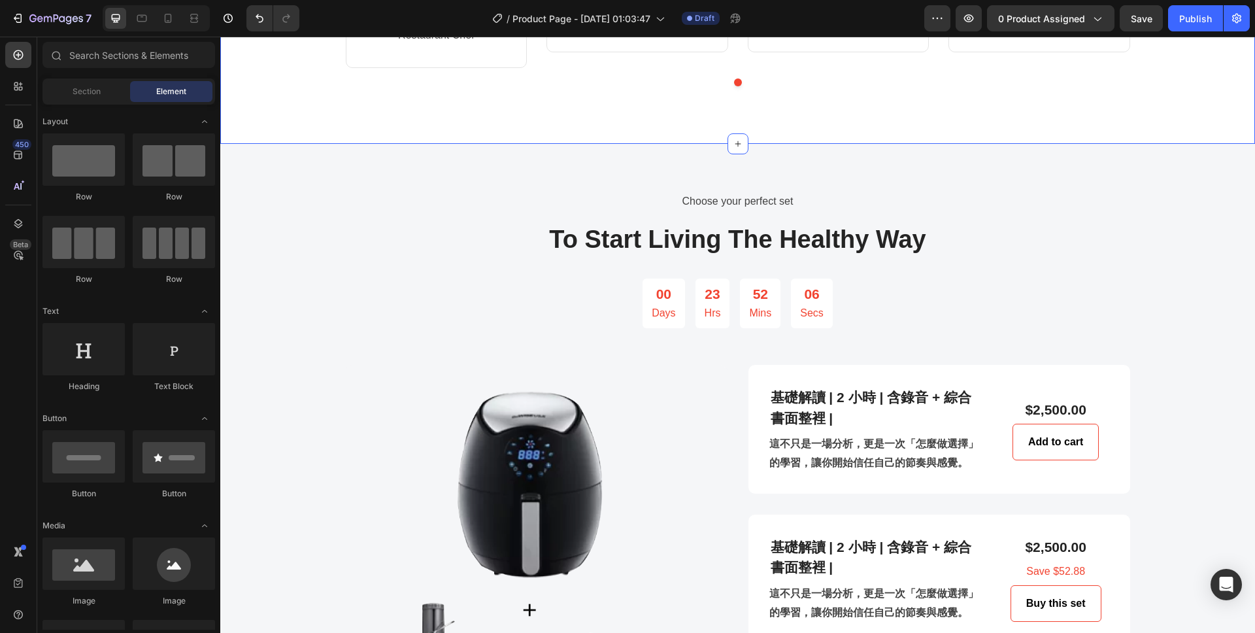
scroll to position [1888, 0]
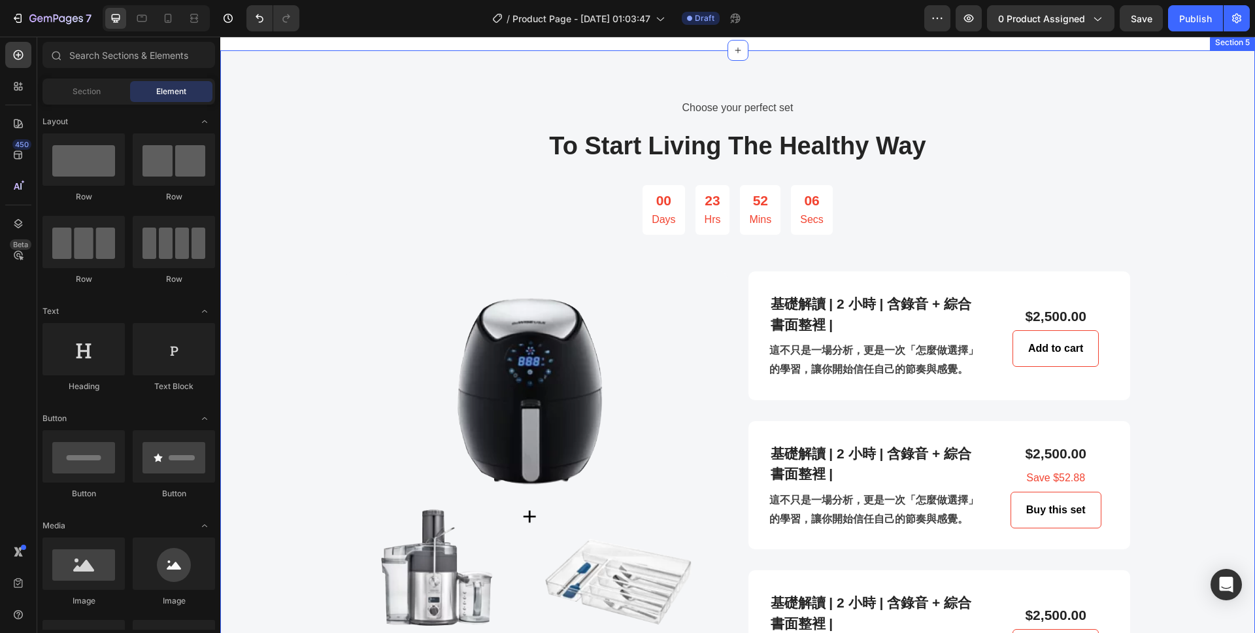
click at [342, 294] on div "Choose your perfect set Text block To Start Living The Healthy Way Heading 00 D…" at bounding box center [737, 397] width 1015 height 601
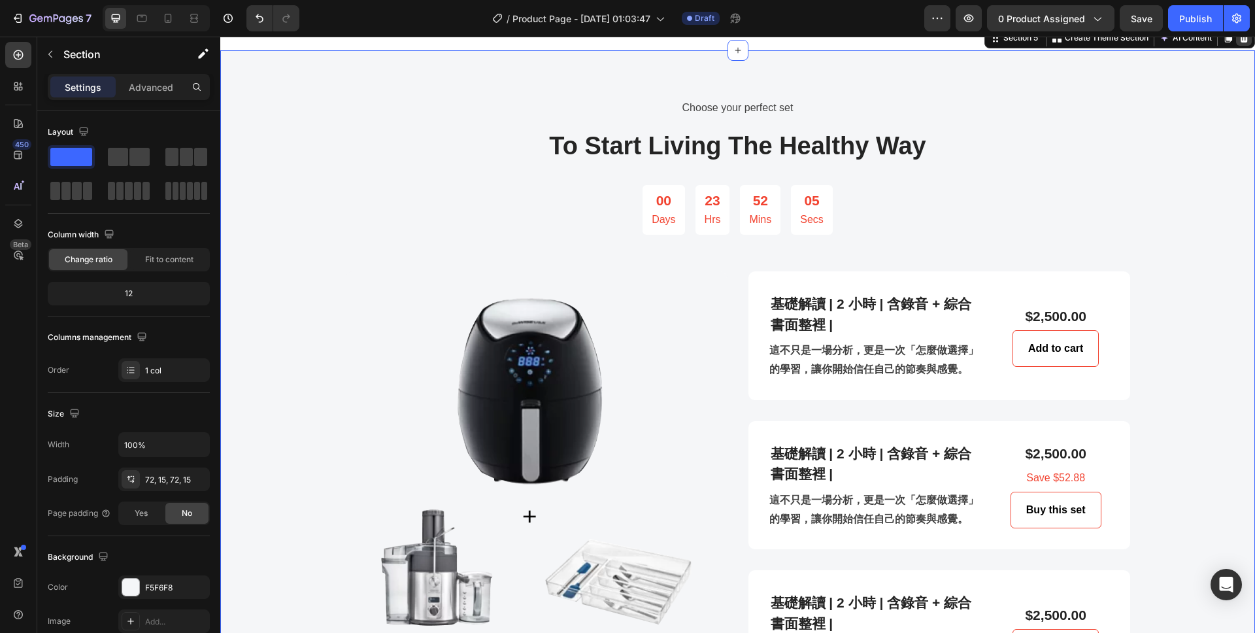
click at [1244, 42] on icon at bounding box center [1244, 37] width 8 height 9
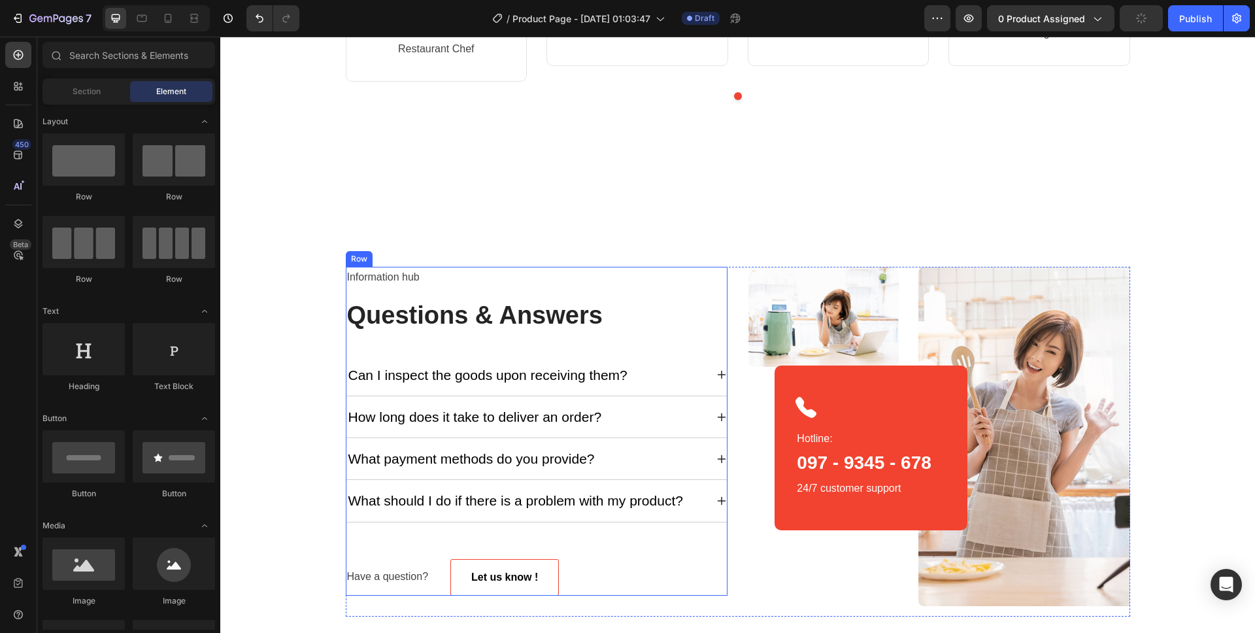
scroll to position [1939, 0]
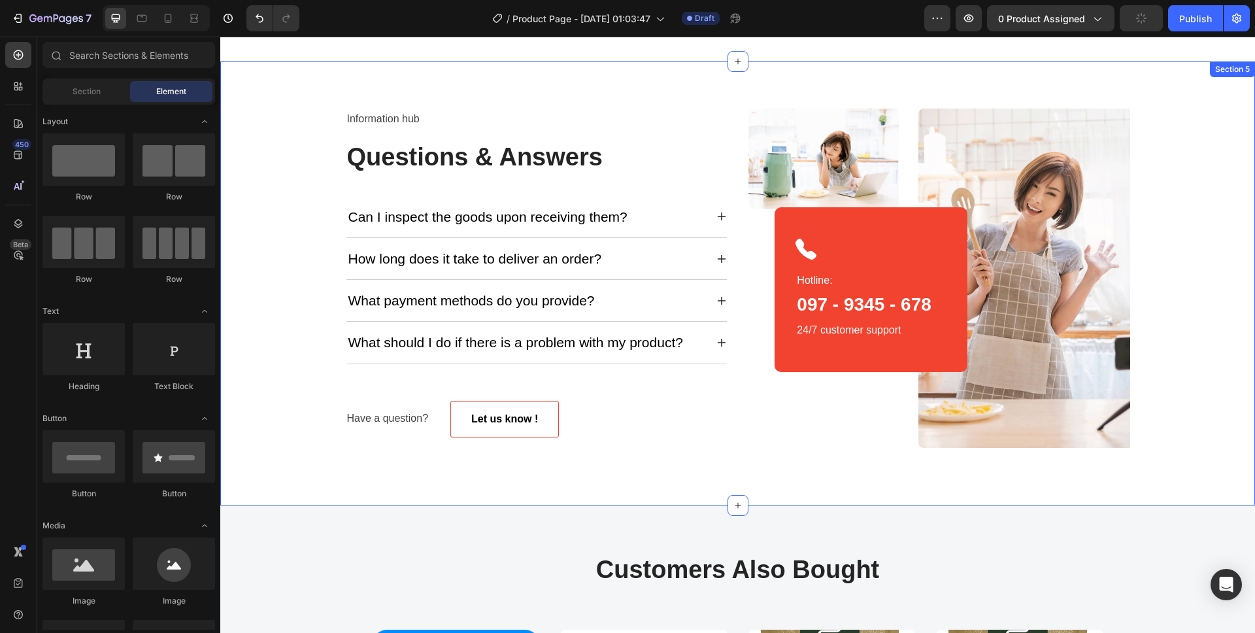
click at [278, 208] on div "Information hub Text block Questions & Answers Heading Can I inspect the goods …" at bounding box center [737, 283] width 1015 height 350
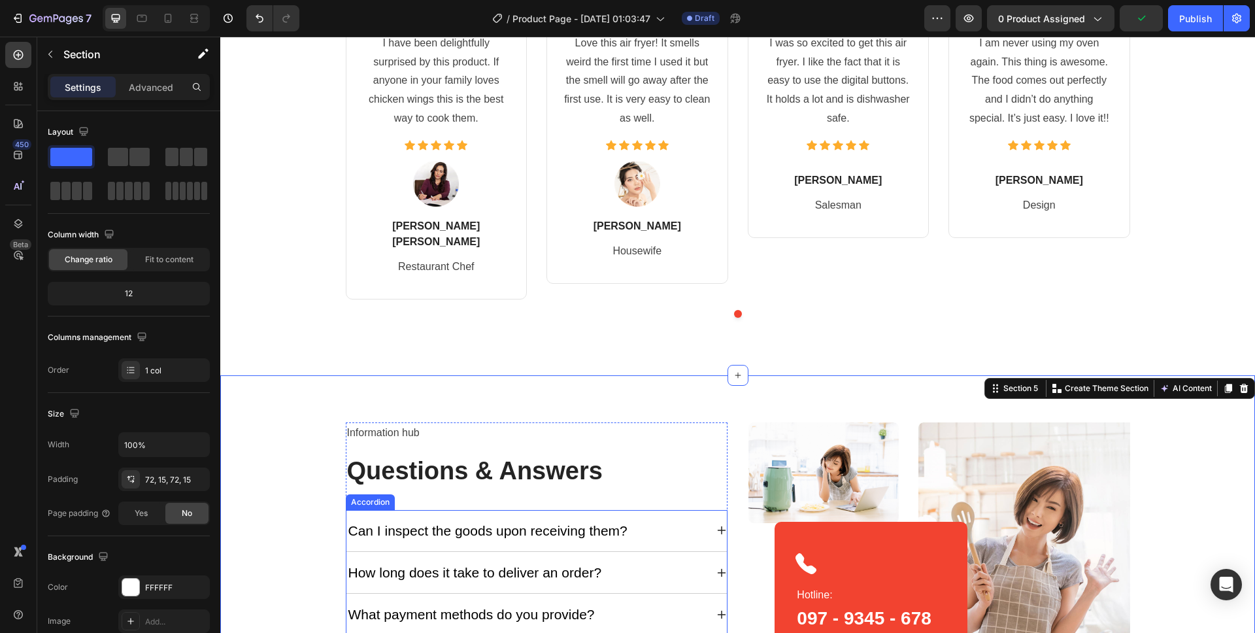
scroll to position [1548, 0]
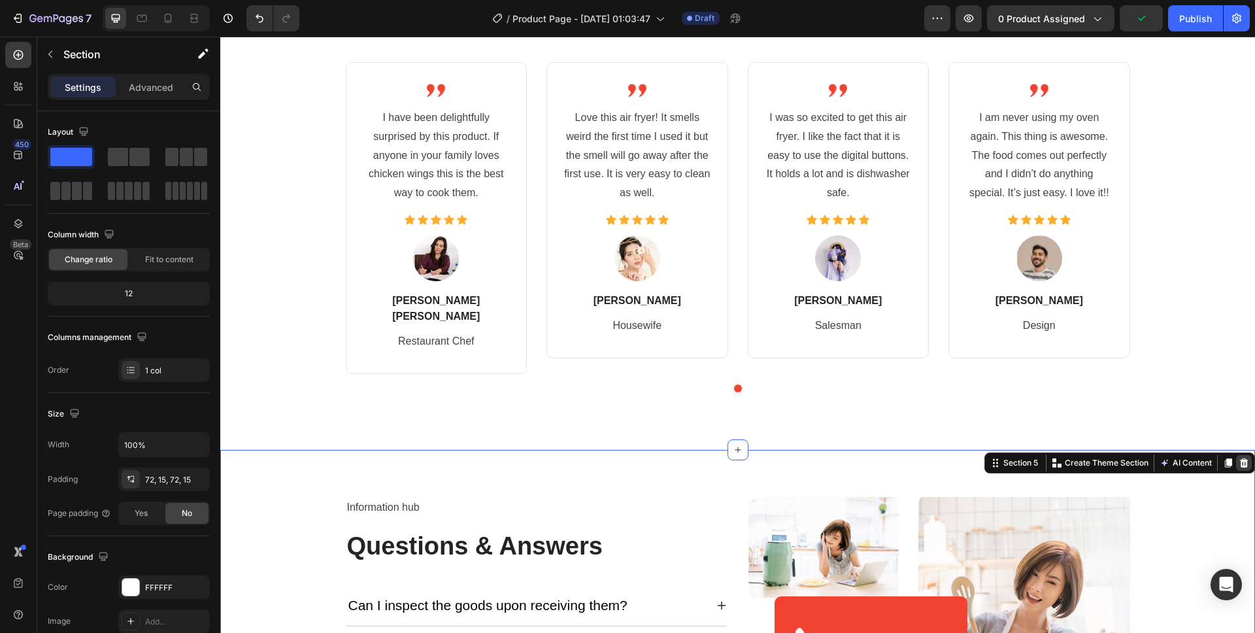
click at [1236, 464] on div at bounding box center [1244, 463] width 16 height 16
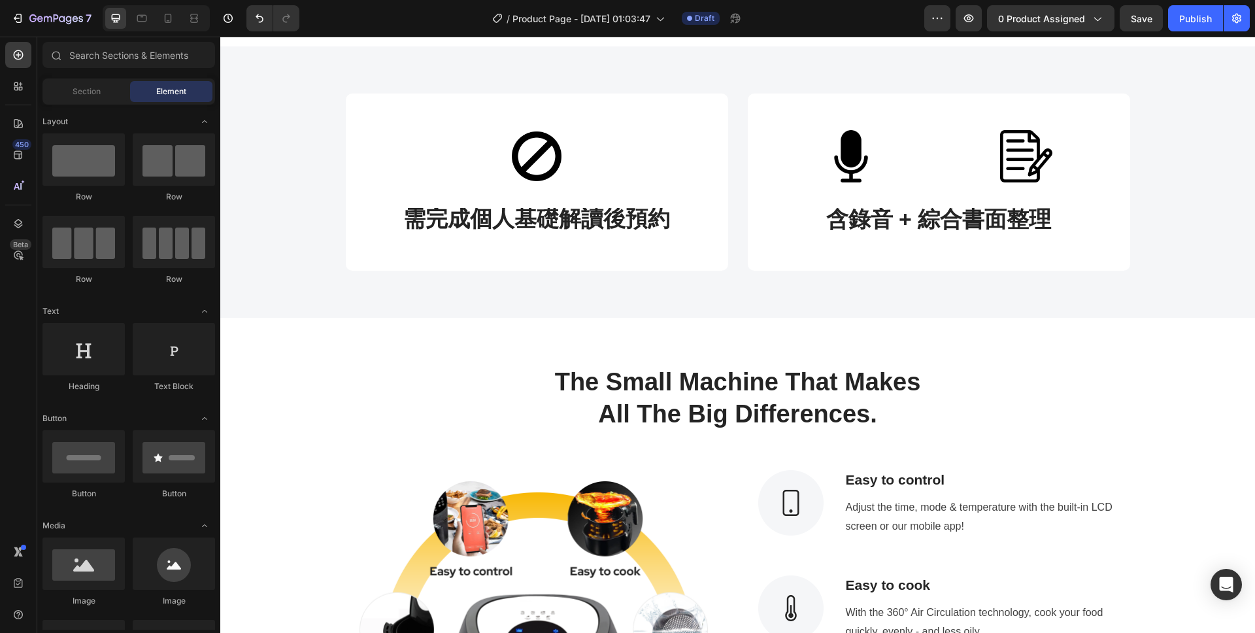
scroll to position [729, 0]
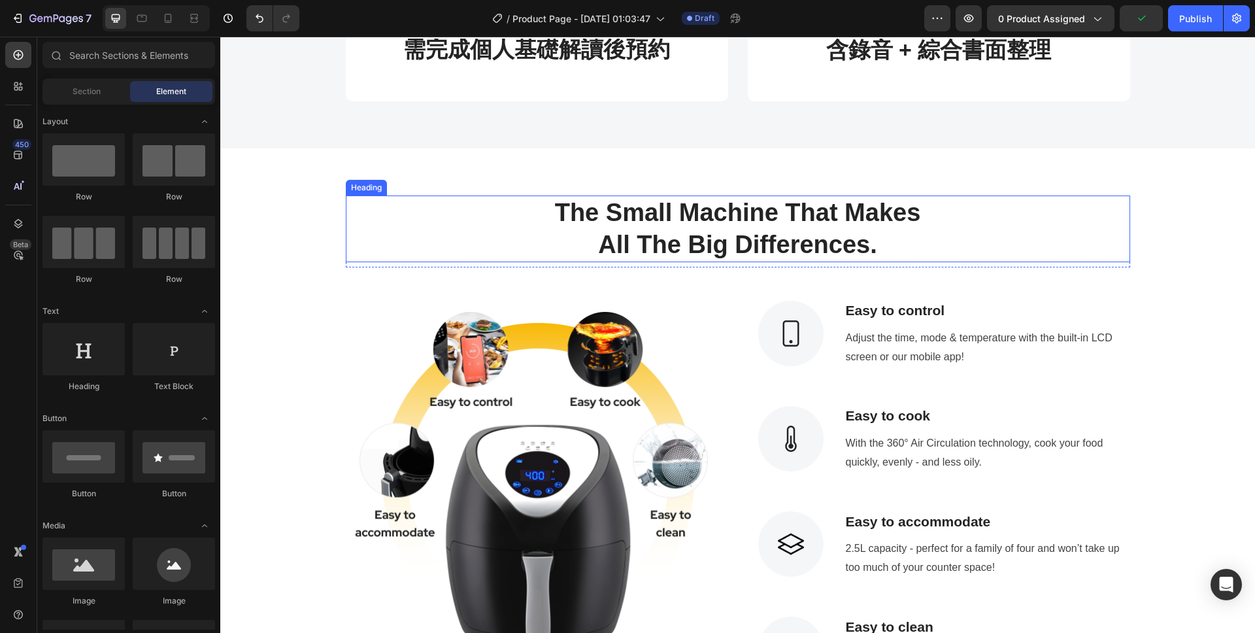
click at [365, 227] on p "The Small Machine That Makes" at bounding box center [738, 213] width 782 height 32
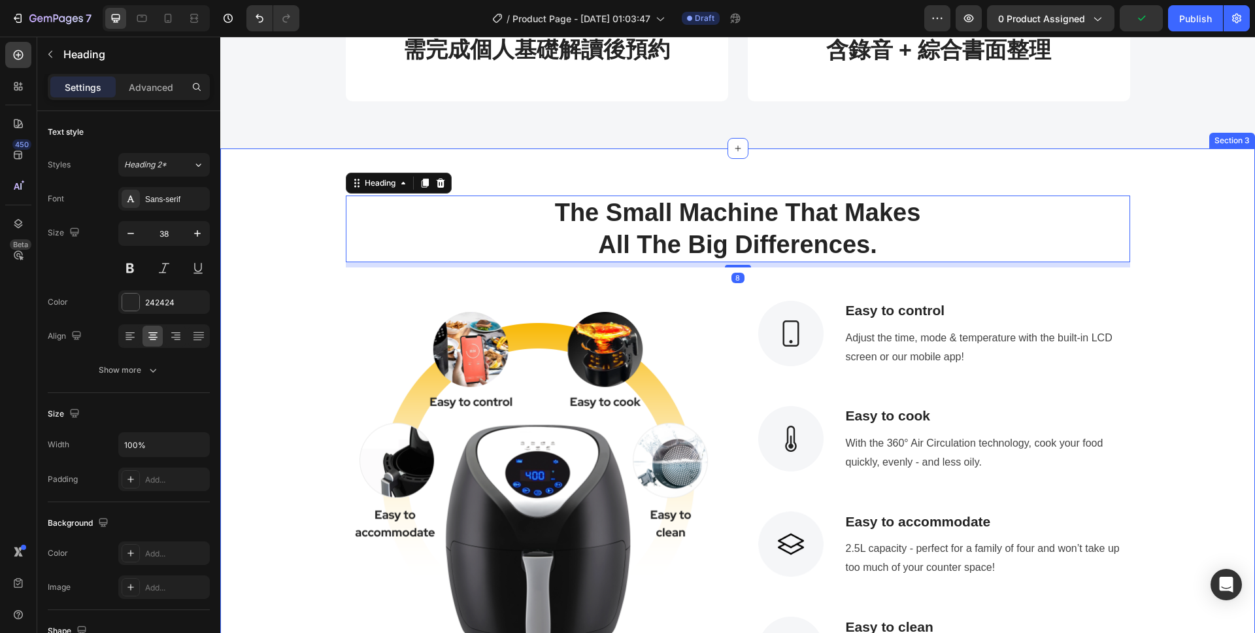
click at [298, 282] on div "The Small Machine That Makes All The Big Differences. Heading 8 Row Image Image…" at bounding box center [737, 439] width 1015 height 488
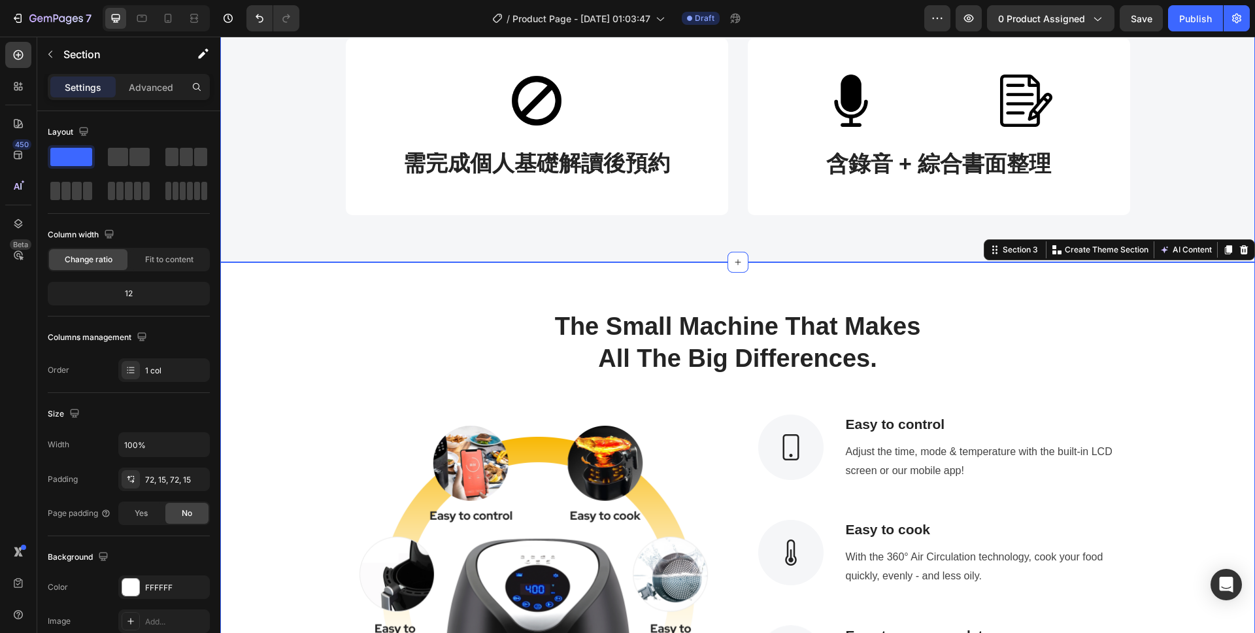
scroll to position [616, 0]
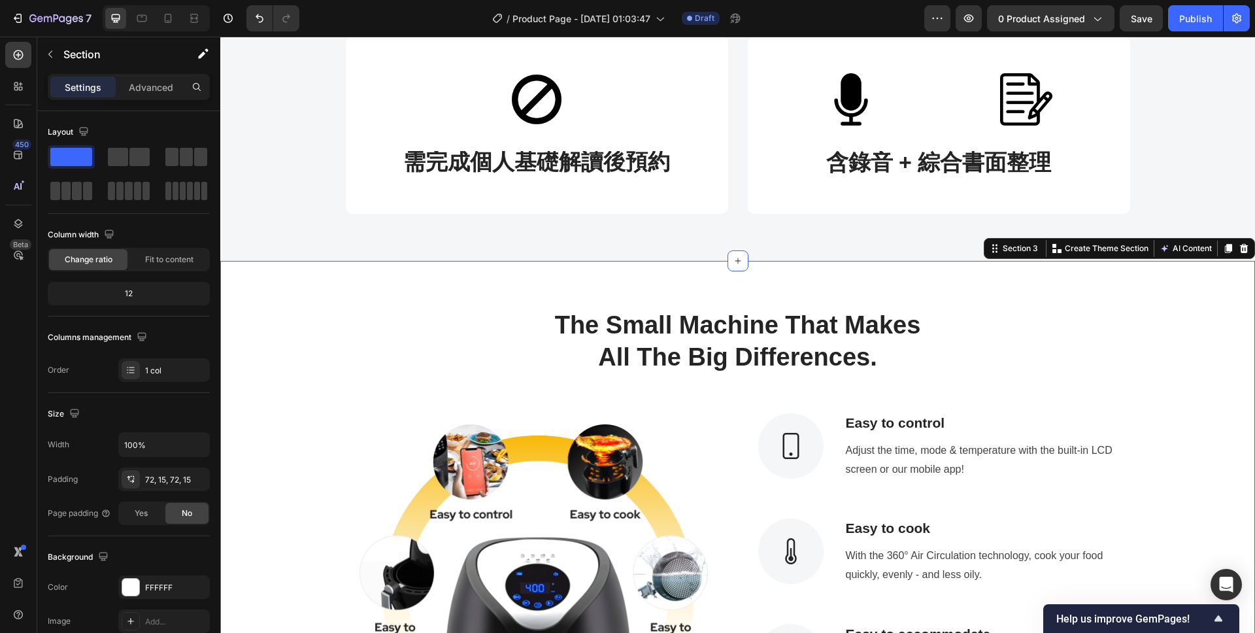
click at [770, 385] on div "The Small Machine That Makes All The Big Differences. Heading Row Image Image E…" at bounding box center [737, 552] width 1015 height 488
click at [817, 360] on p "All The Big Differences." at bounding box center [738, 357] width 782 height 32
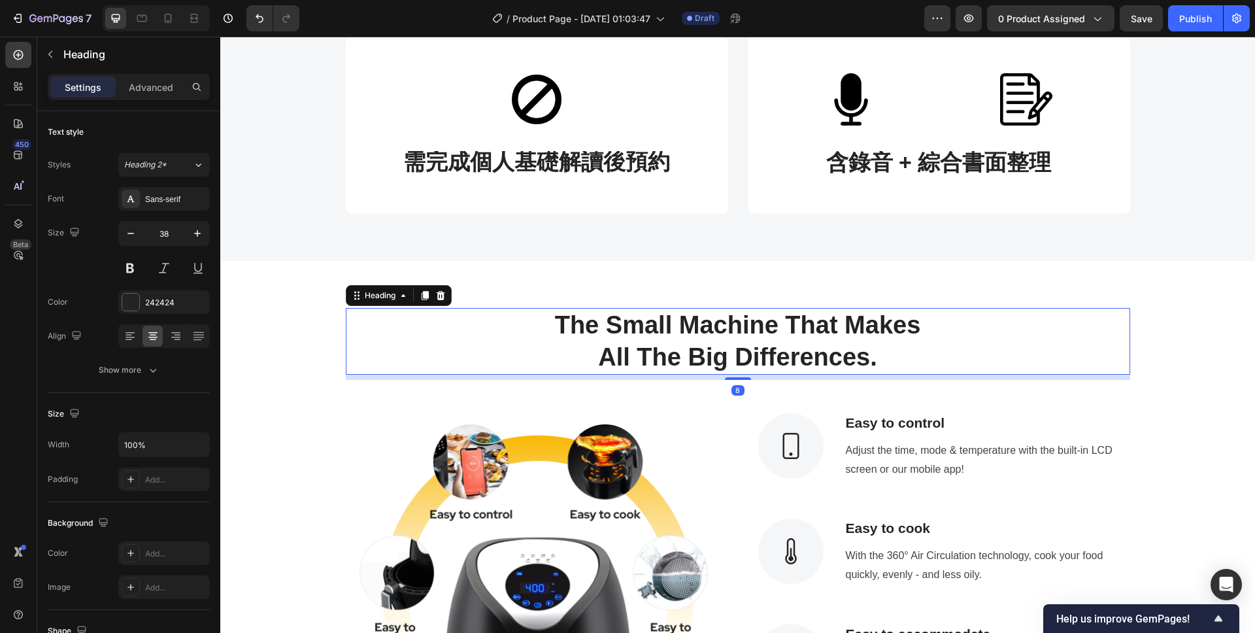
click at [931, 360] on p "All The Big Differences." at bounding box center [738, 357] width 782 height 32
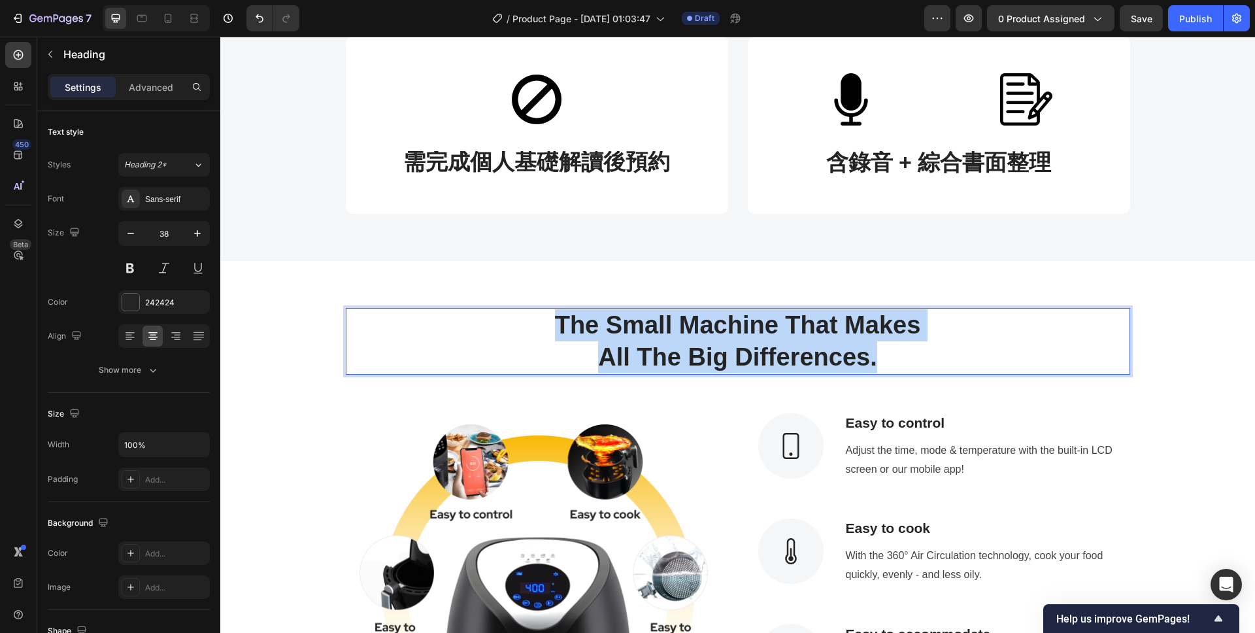
drag, startPoint x: 907, startPoint y: 357, endPoint x: 555, endPoint y: 319, distance: 353.7
click at [555, 319] on h2 "The Small Machine That Makes All The Big Differences." at bounding box center [738, 341] width 784 height 67
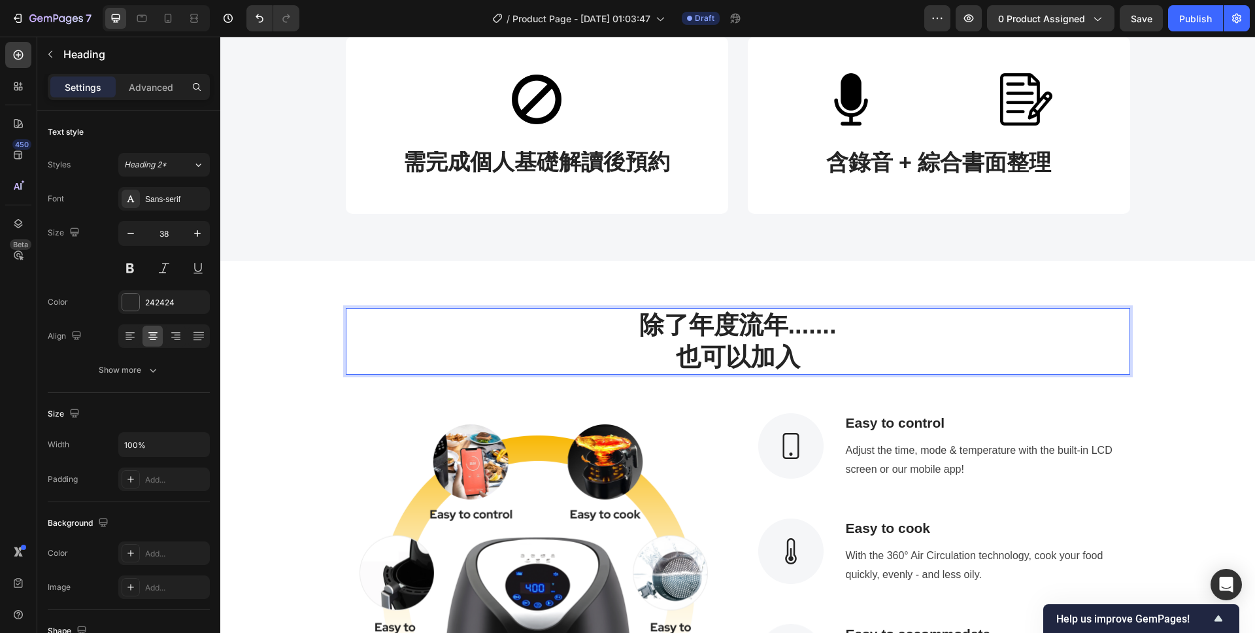
click at [683, 358] on p "除了年度流年....... 也可以加入" at bounding box center [738, 341] width 782 height 65
click at [638, 327] on p "除了年度流年....... 也可以加入" at bounding box center [738, 341] width 782 height 65
click at [675, 359] on p "除了年度流年....... 也可以加入" at bounding box center [738, 341] width 782 height 65
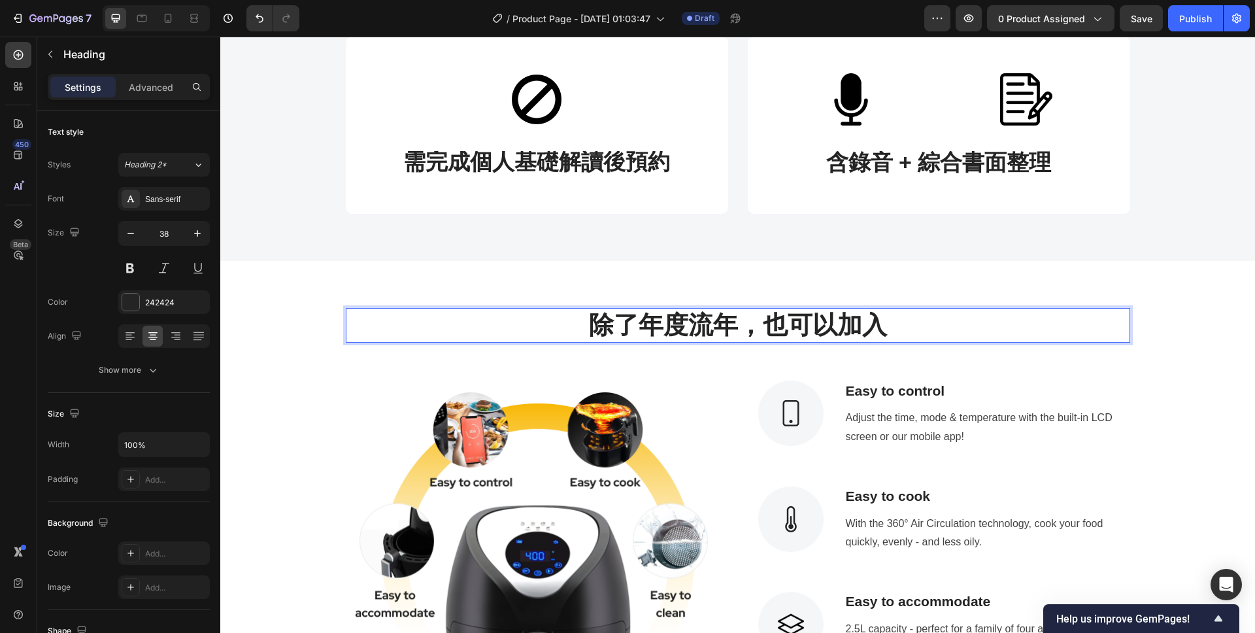
click at [902, 324] on p "除了年度流年，也可以加入" at bounding box center [738, 325] width 782 height 32
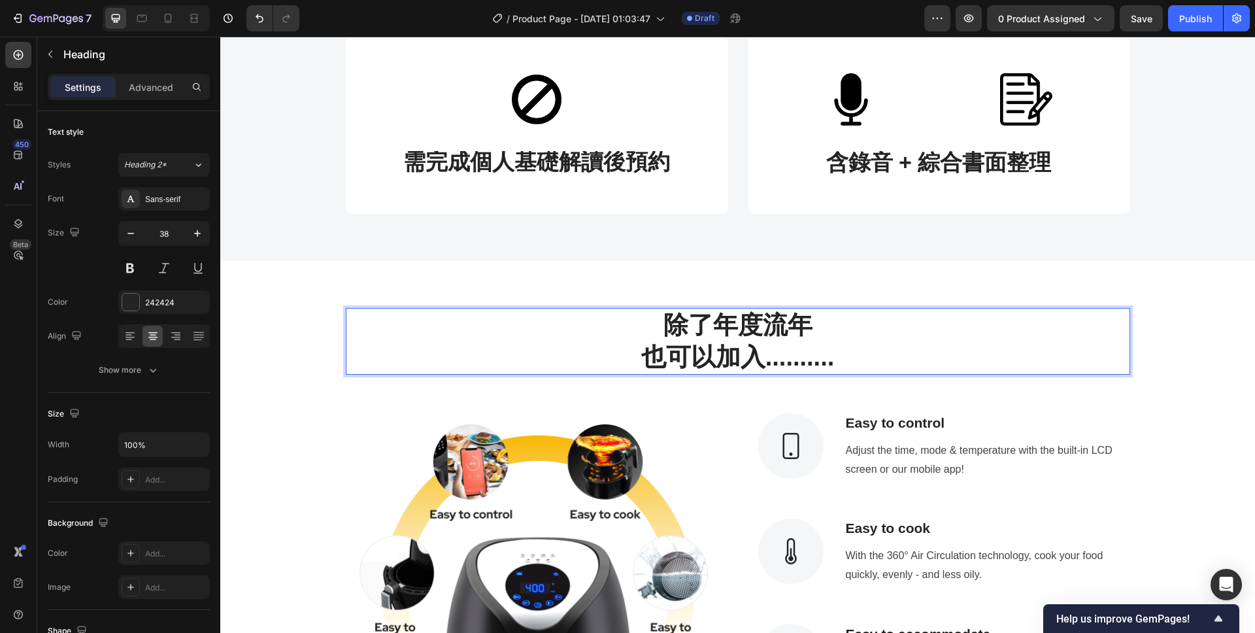
click at [850, 336] on p "除了年度流年 也可以加入.........." at bounding box center [738, 341] width 782 height 65
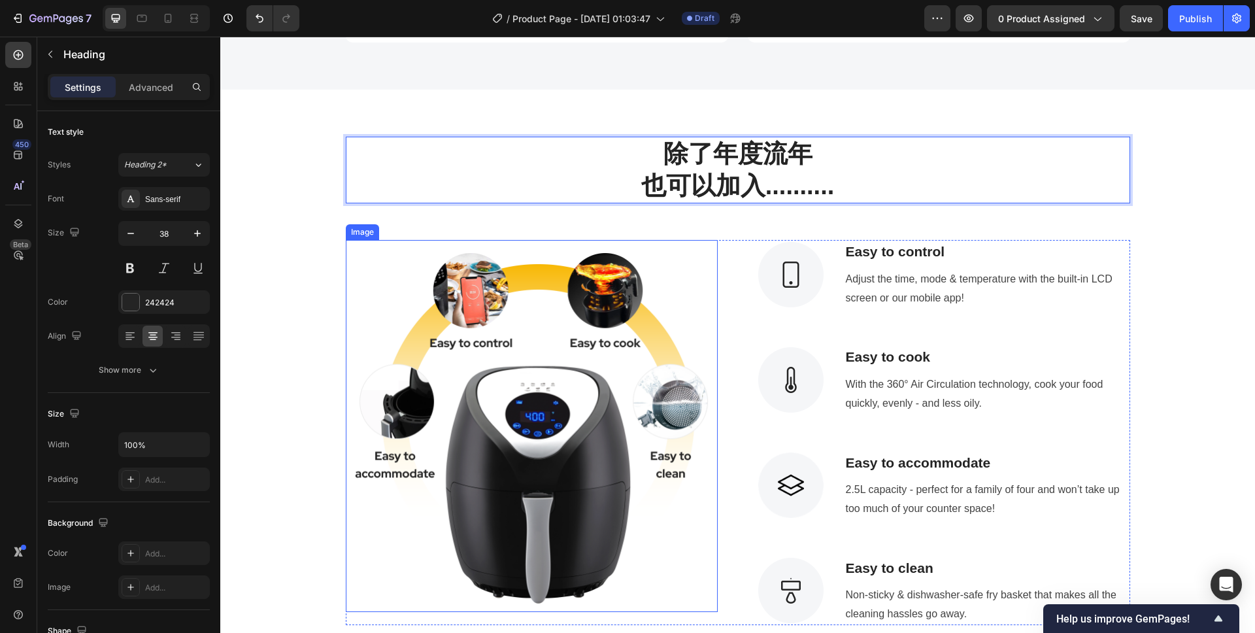
scroll to position [648, 0]
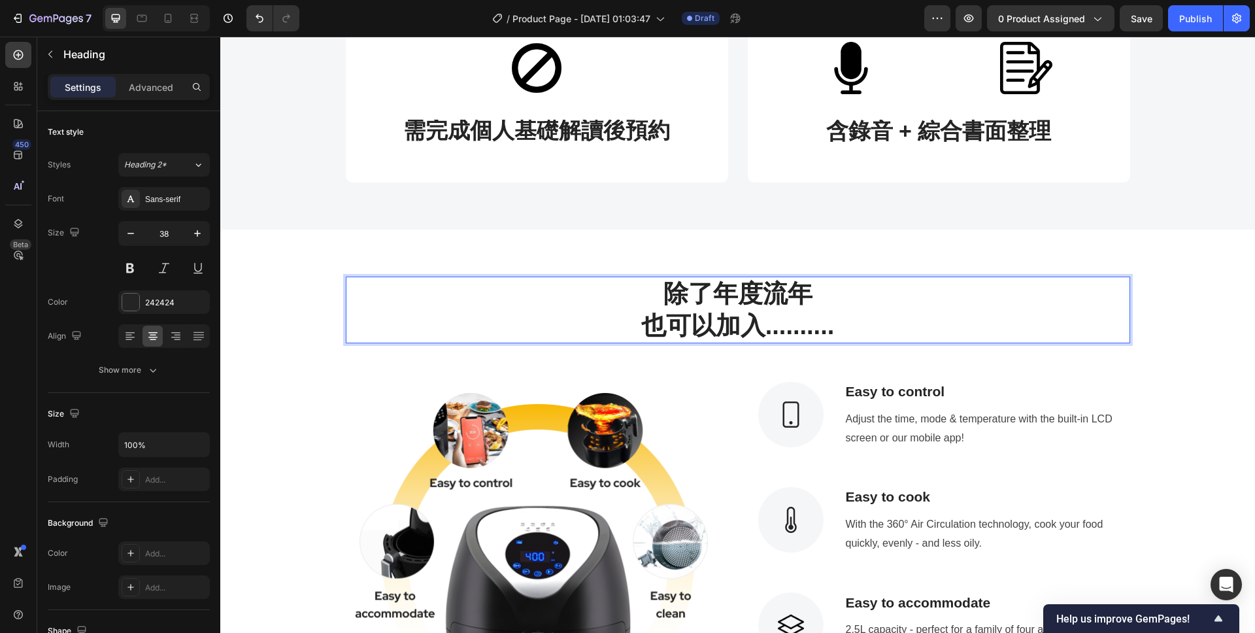
click at [645, 327] on p "除了年度流年 也可以加入.........." at bounding box center [738, 310] width 782 height 65
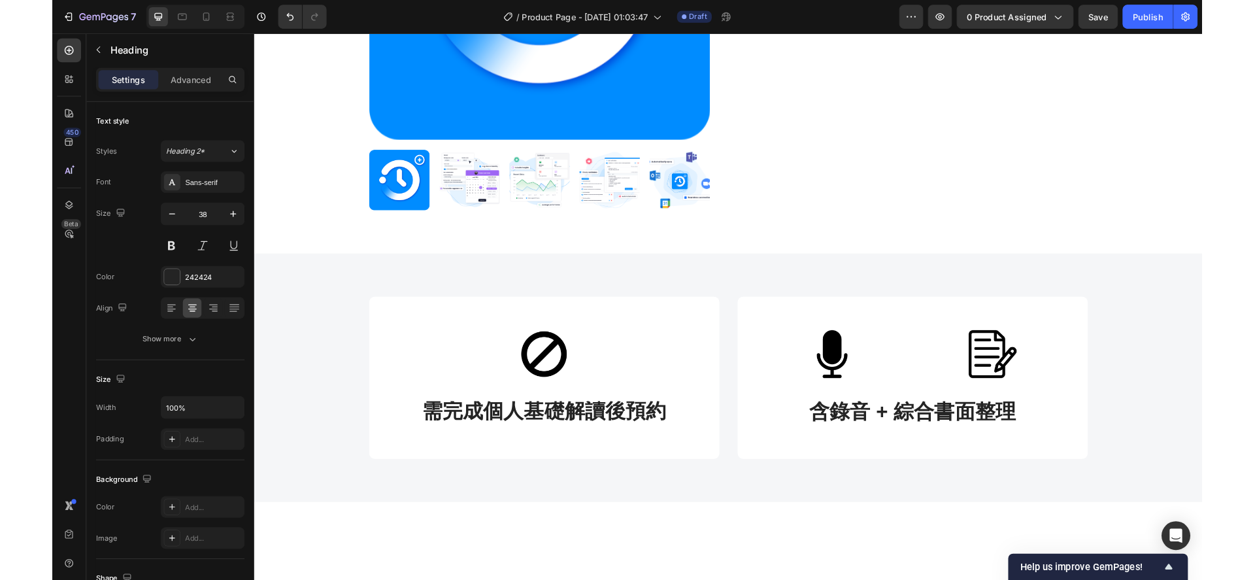
scroll to position [228, 0]
